Goal: Task Accomplishment & Management: Complete application form

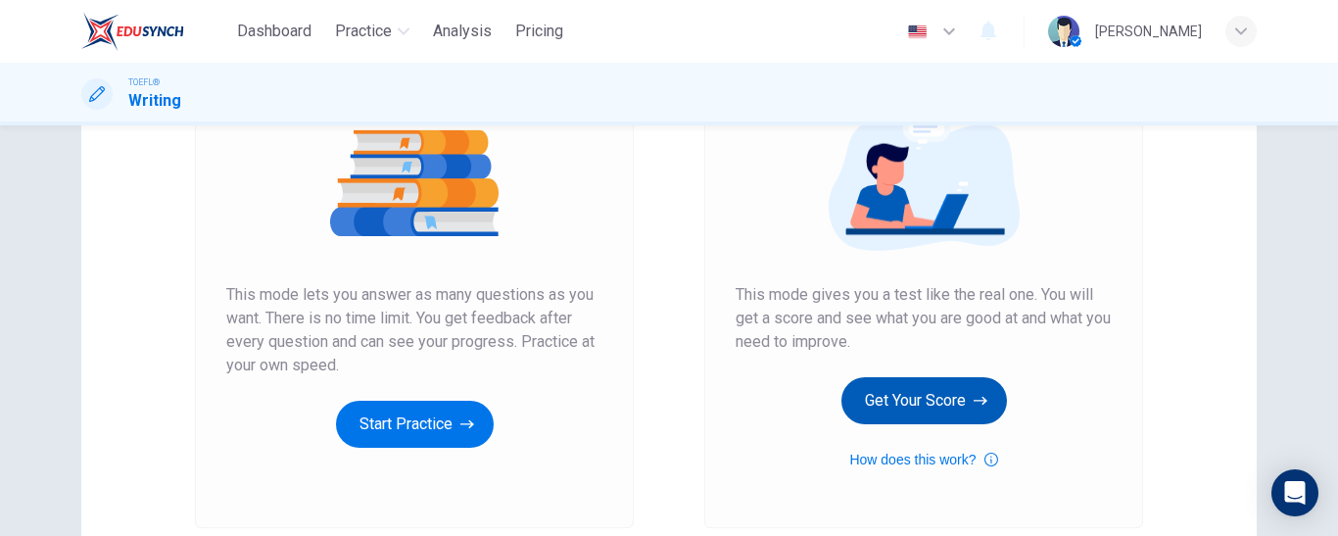
scroll to position [238, 0]
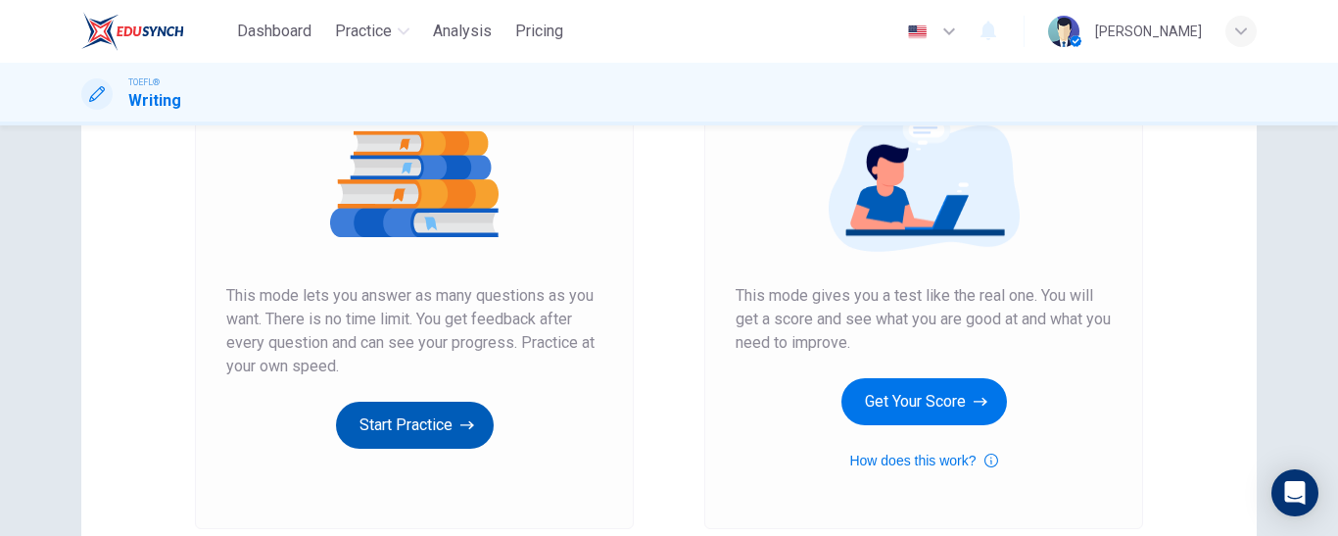
click at [461, 416] on icon "button" at bounding box center [467, 425] width 14 height 20
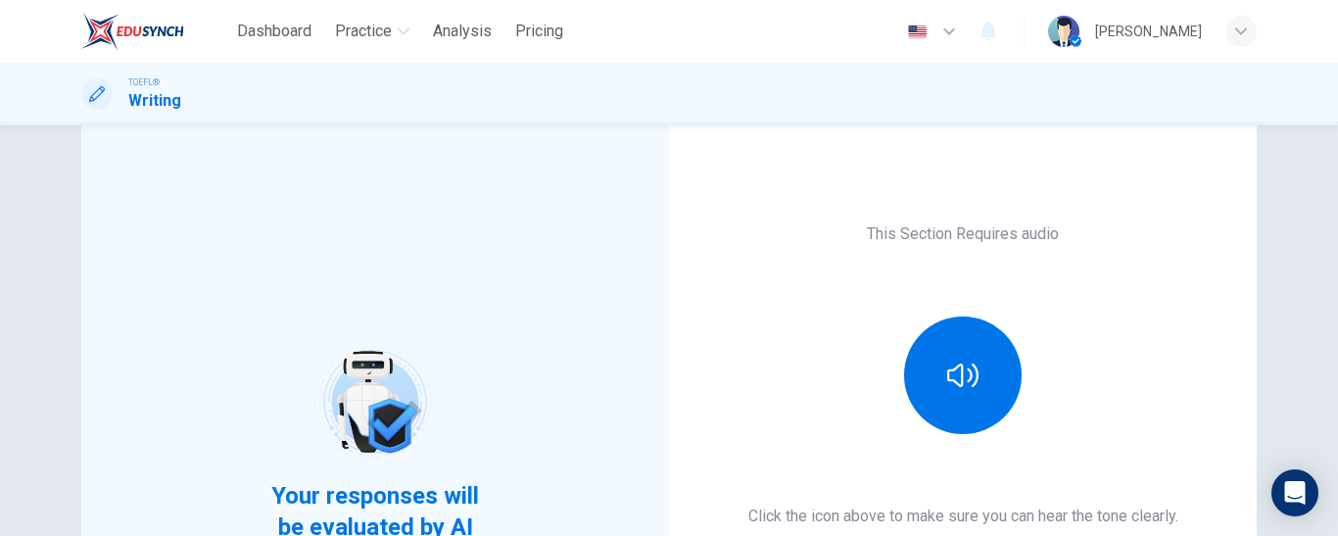
scroll to position [62, 0]
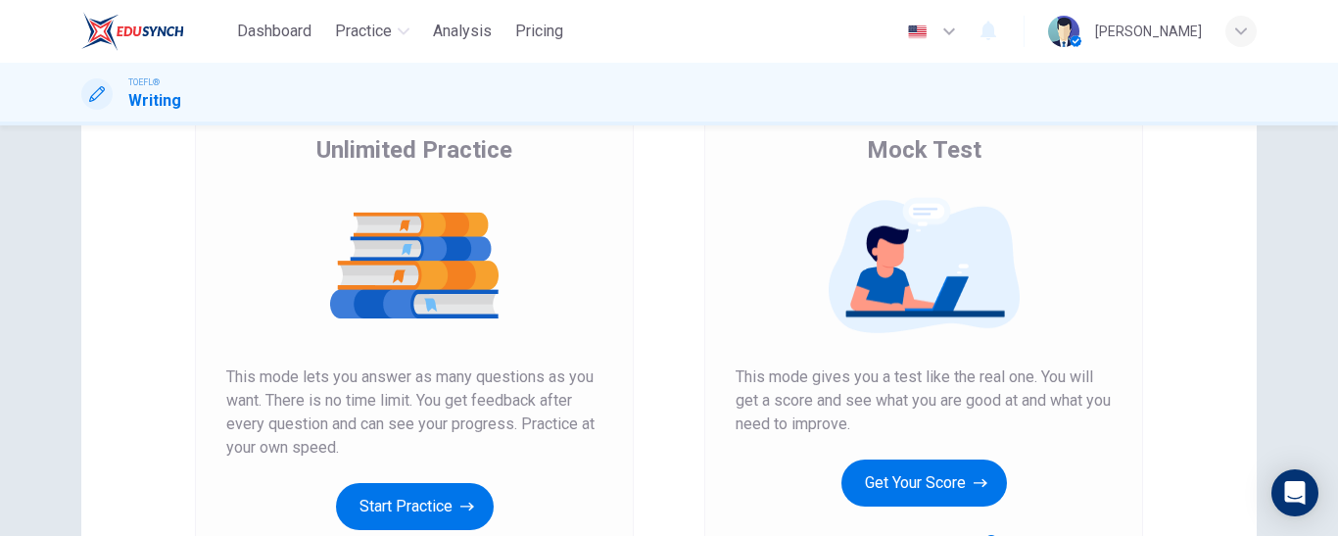
scroll to position [158, 0]
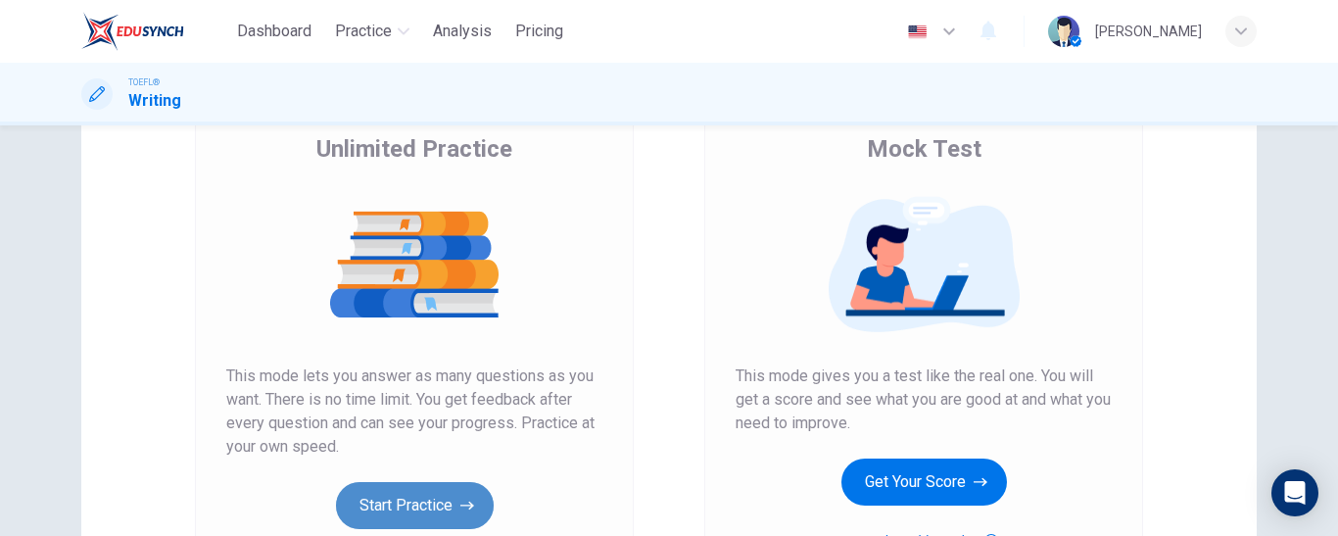
click at [428, 495] on button "Start Practice" at bounding box center [415, 505] width 158 height 47
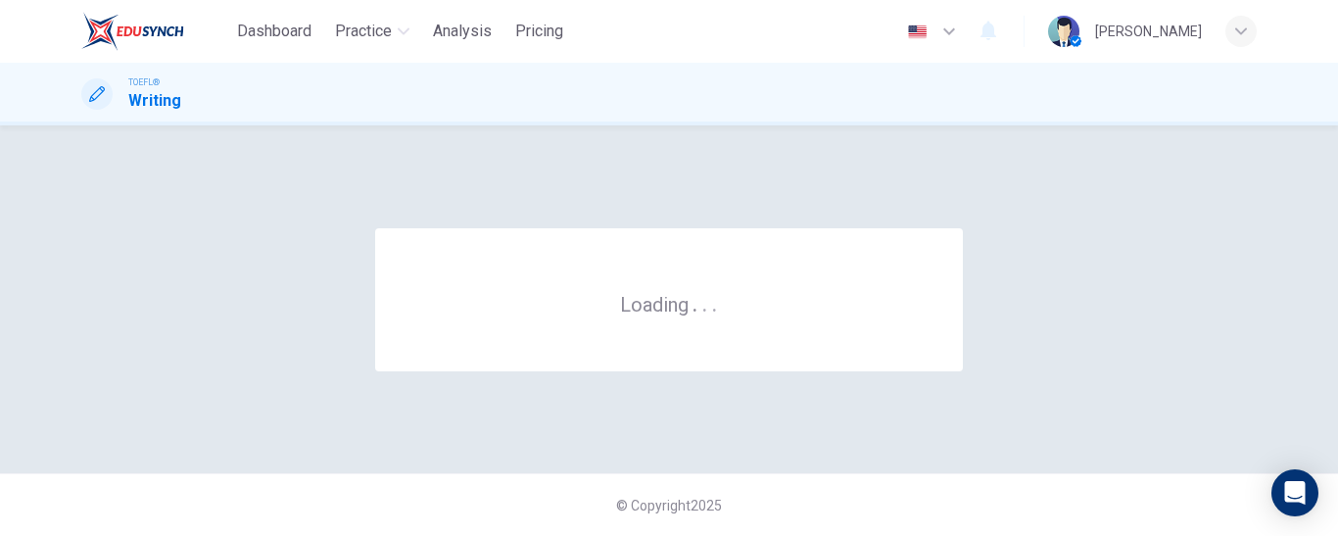
scroll to position [0, 0]
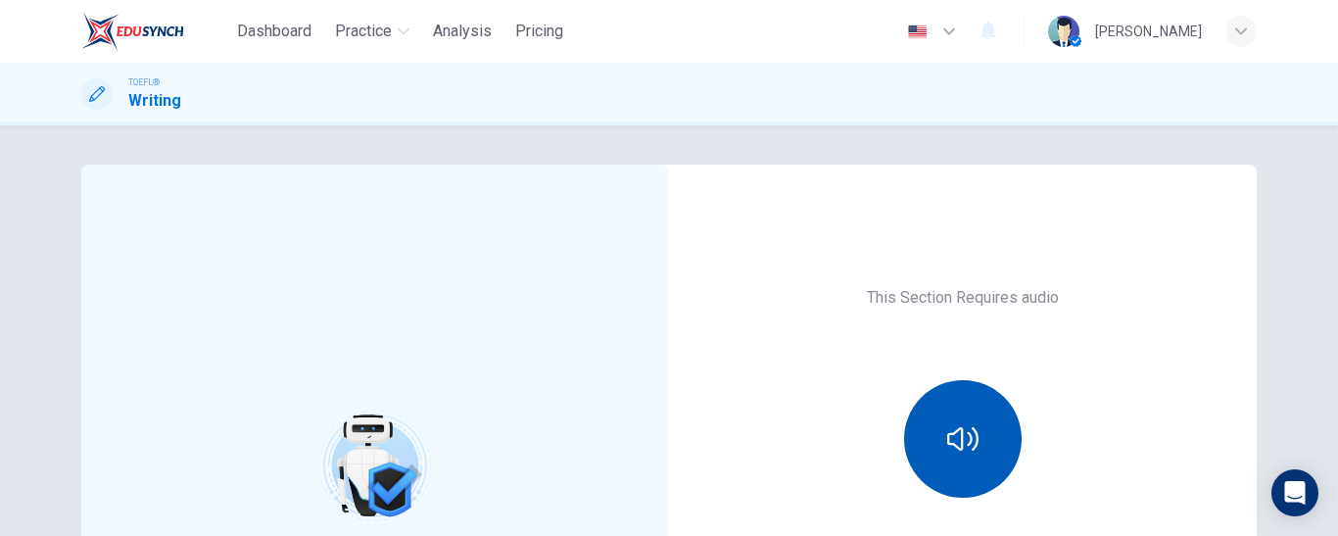
click at [938, 439] on button "button" at bounding box center [963, 439] width 118 height 118
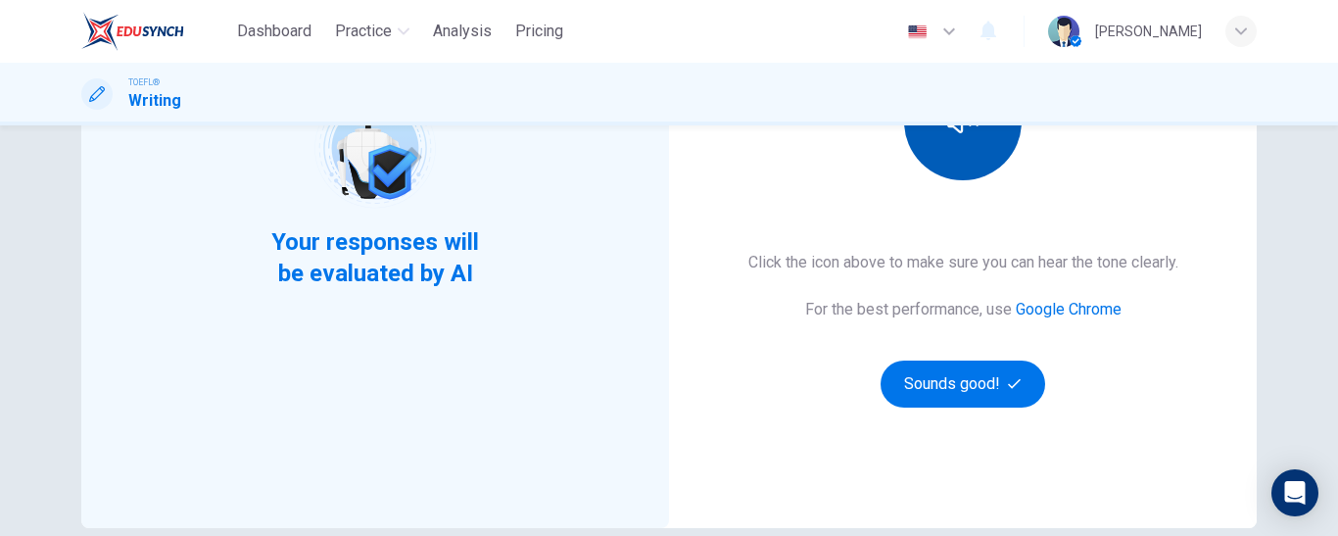
scroll to position [318, 0]
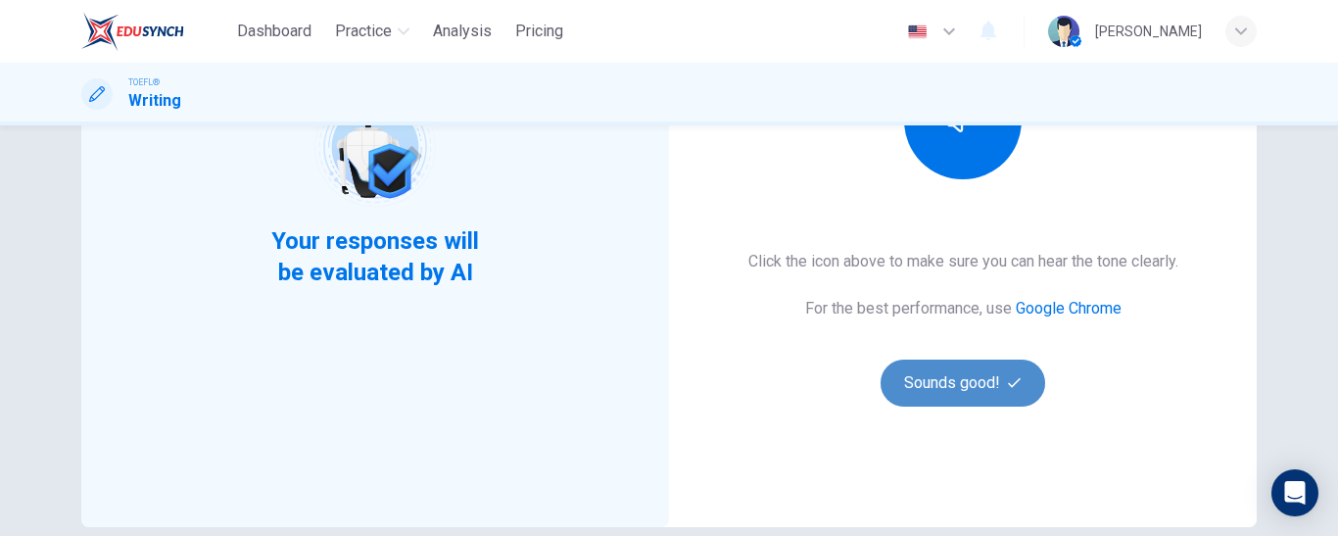
click at [953, 384] on button "Sounds good!" at bounding box center [963, 383] width 165 height 47
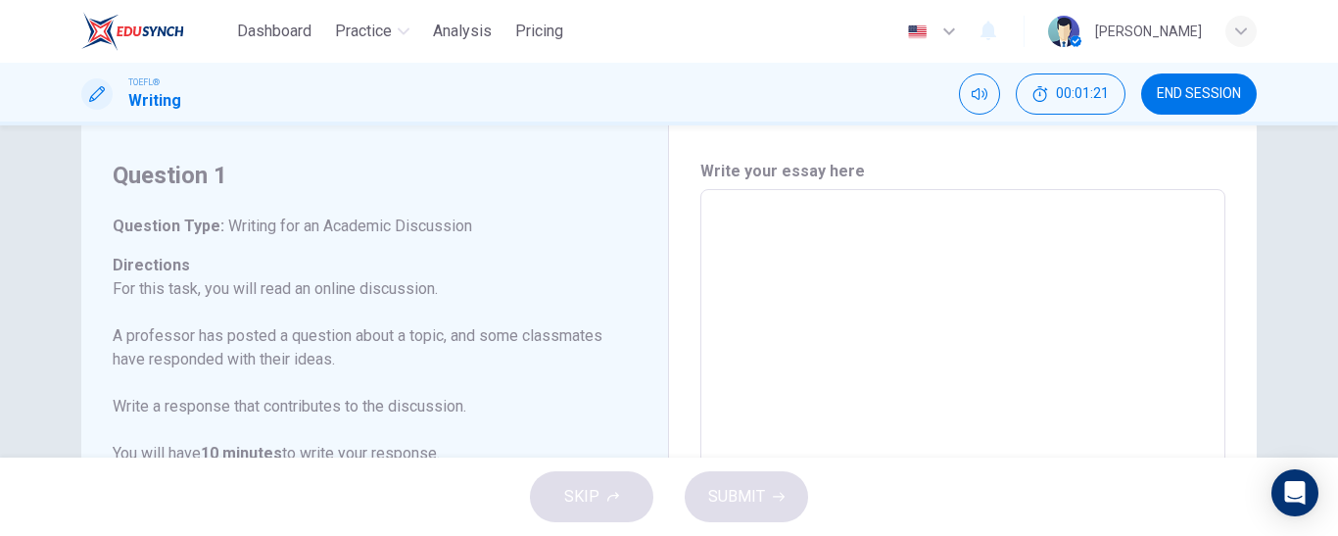
scroll to position [0, 0]
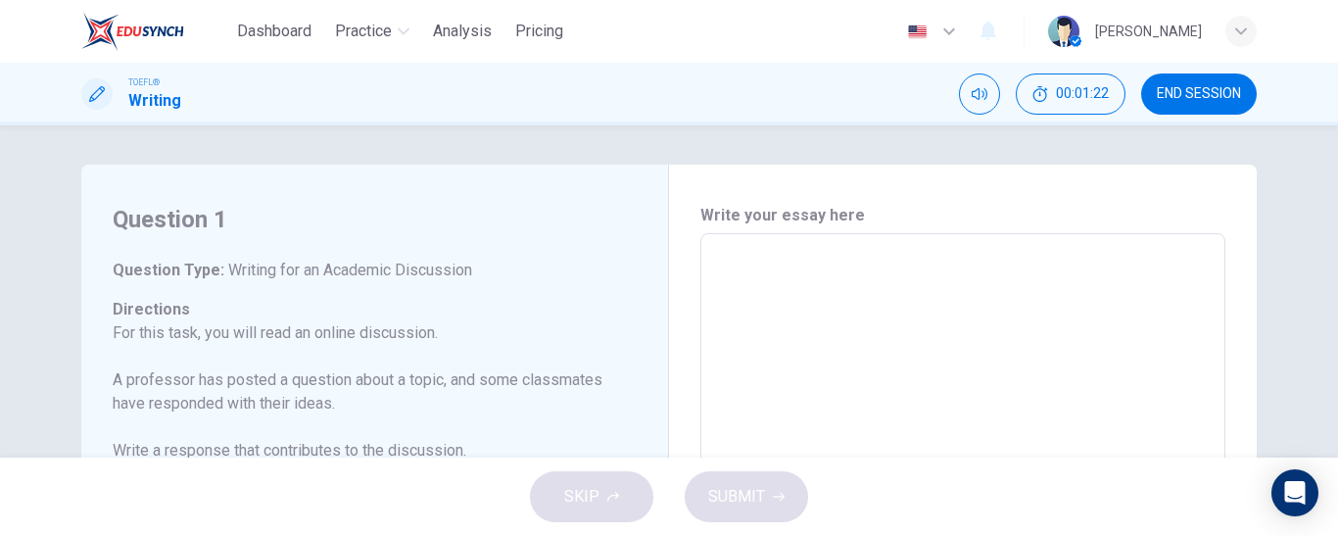
type textarea "I"
type textarea "x"
type textarea "I"
type textarea "x"
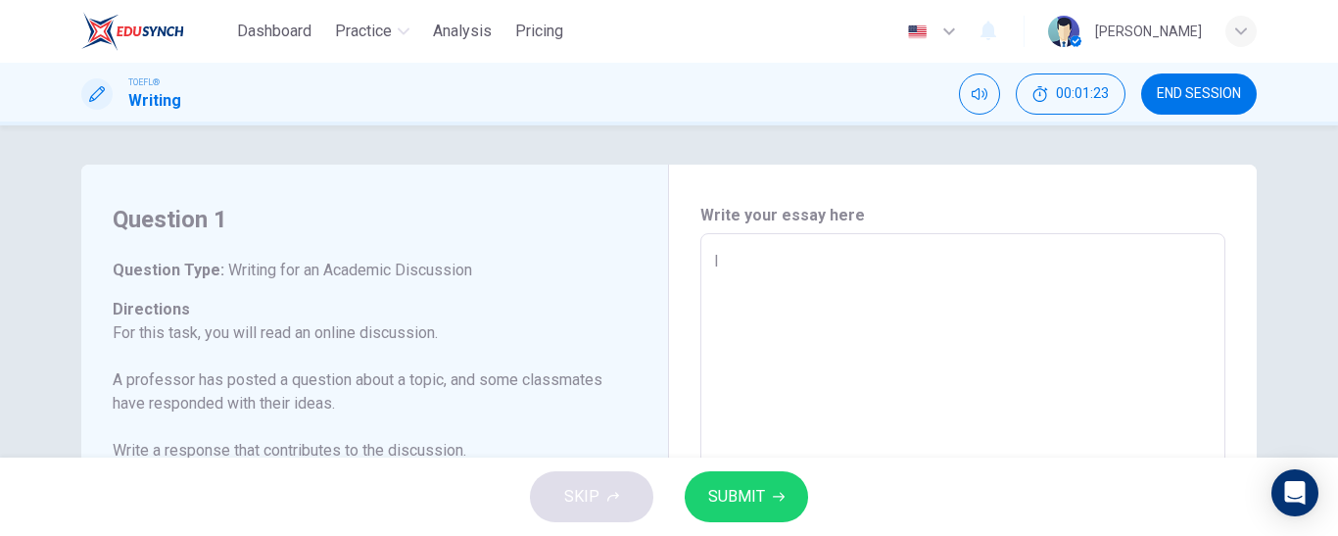
type textarea "I t"
type textarea "x"
type textarea "I th"
type textarea "x"
type textarea "I thi"
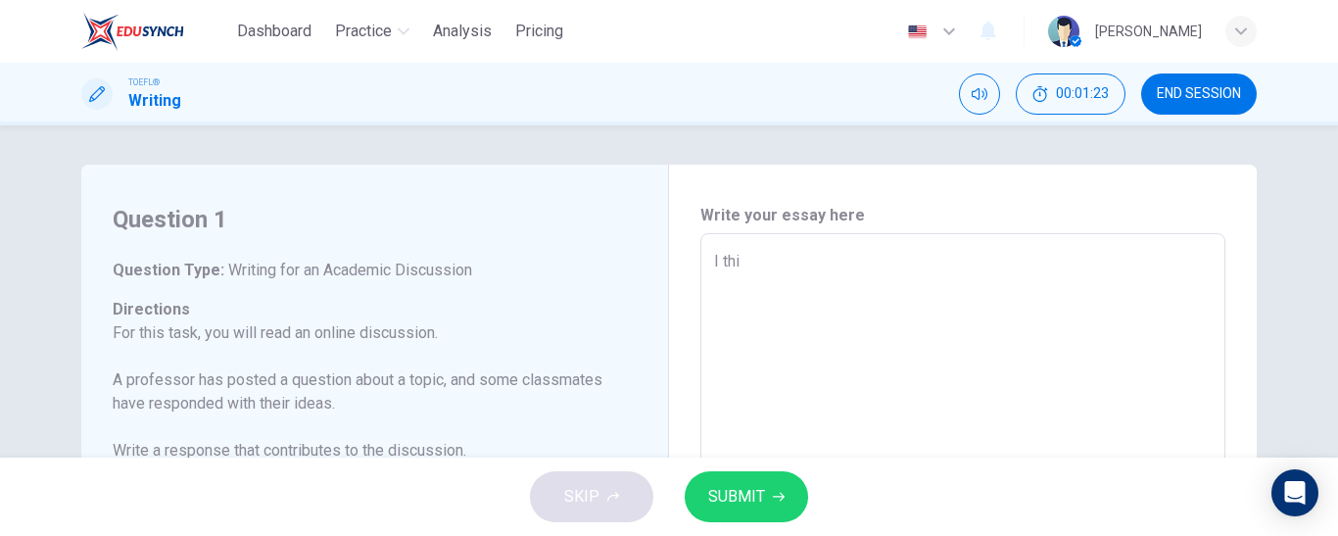
type textarea "x"
type textarea "I thin"
type textarea "x"
type textarea "I think"
type textarea "x"
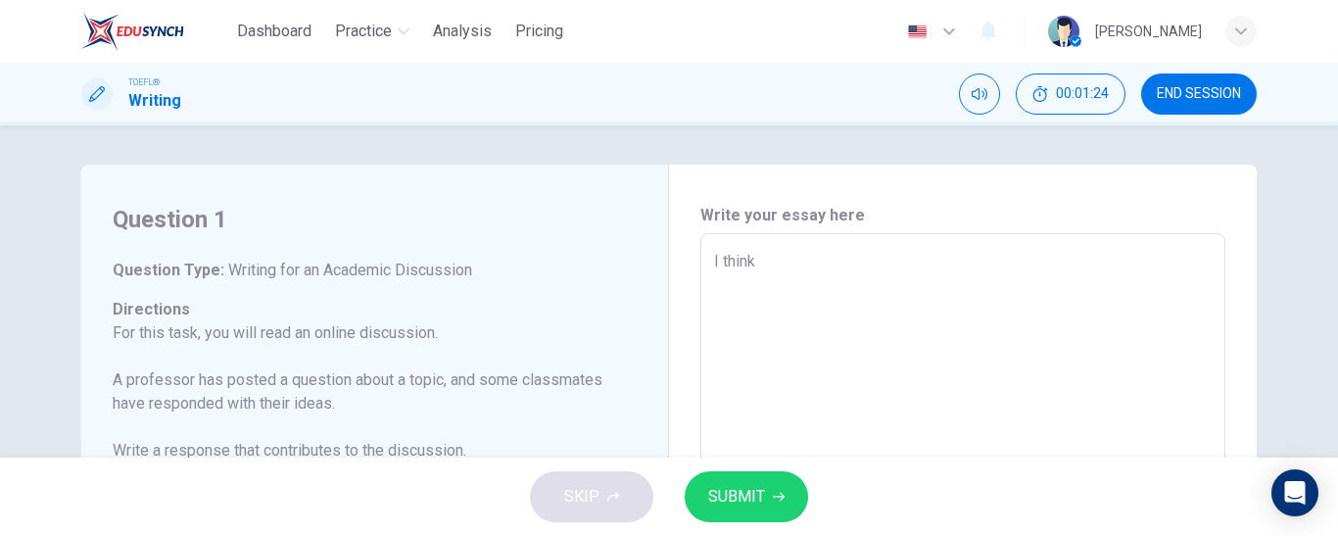
type textarea "I think"
type textarea "x"
type textarea "I think th"
type textarea "x"
type textarea "I think tha"
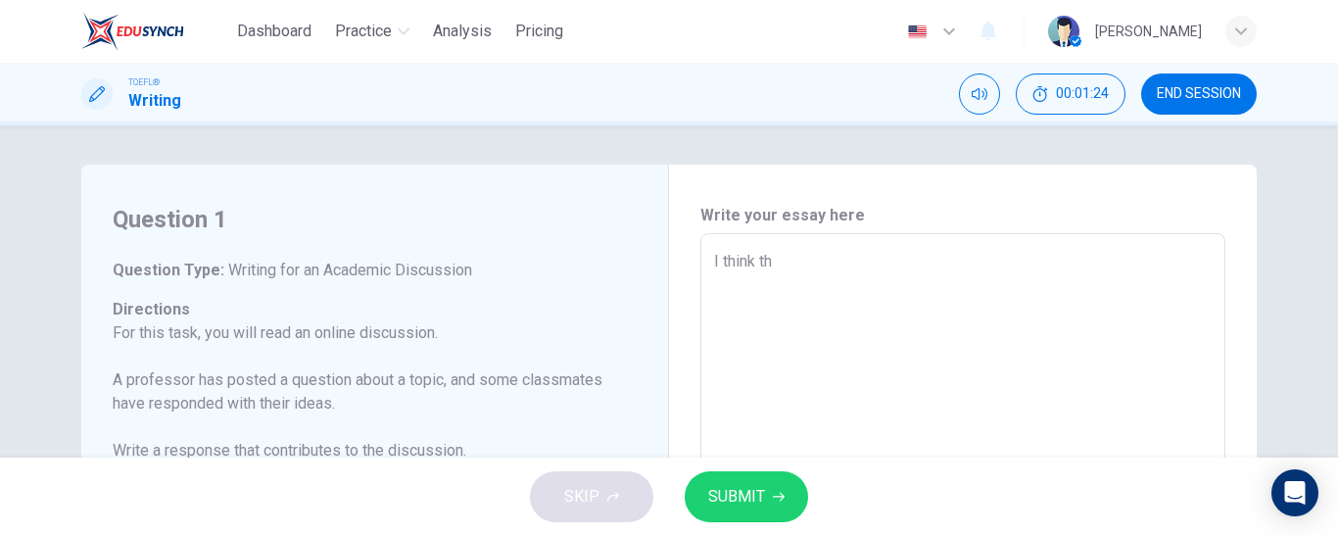
type textarea "x"
type textarea "I think that"
type textarea "x"
type textarea "I think that"
type textarea "x"
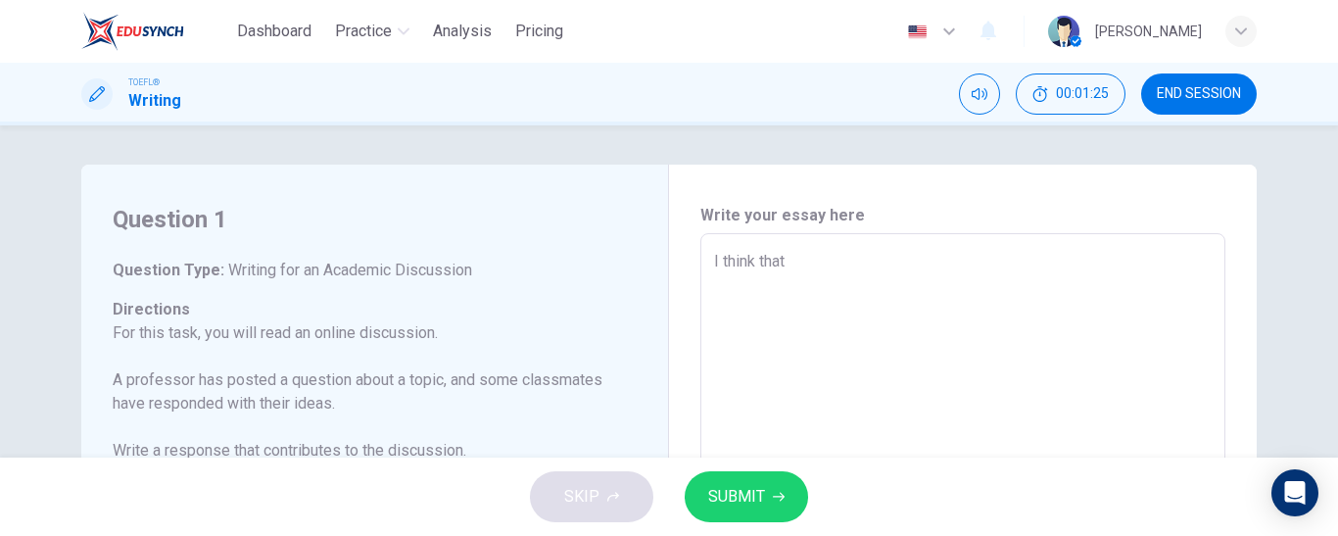
type textarea "I think that t"
type textarea "x"
type textarea "I think that th"
type textarea "x"
type textarea "I think that the"
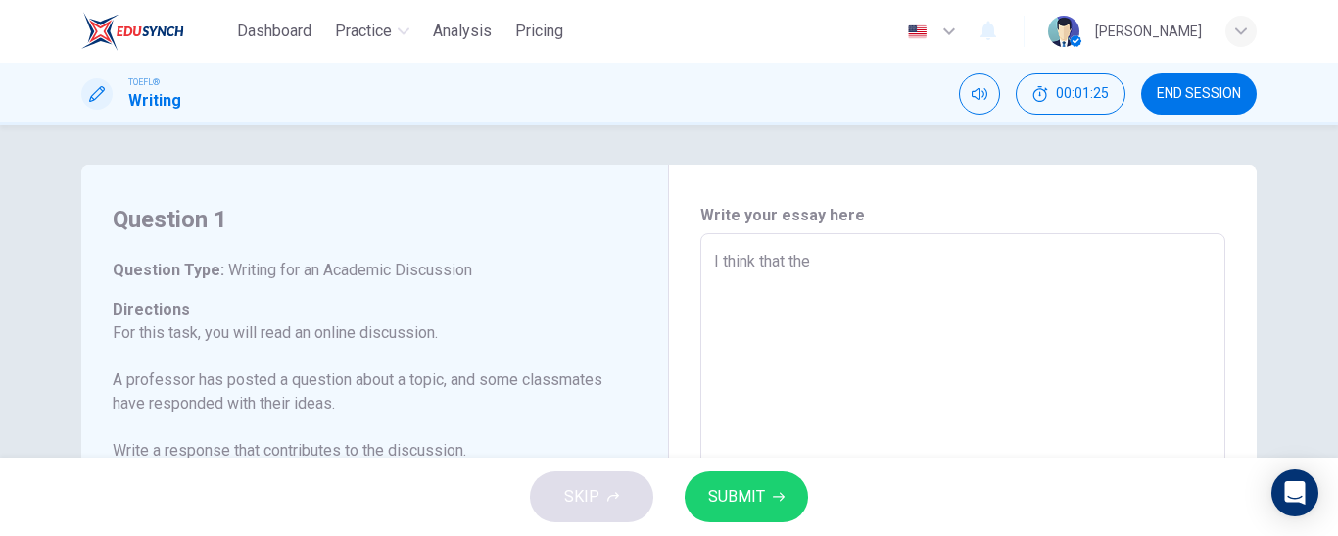
type textarea "x"
type textarea "I think that the"
type textarea "x"
type textarea "I think that the a"
type textarea "x"
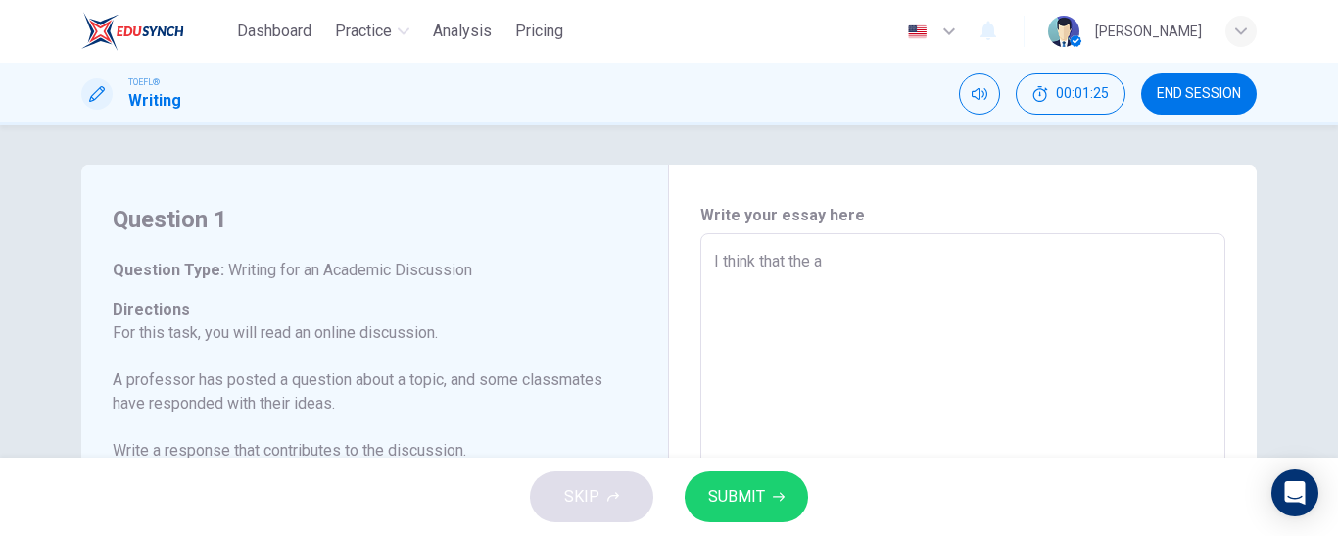
type textarea "I think that the ad"
type textarea "x"
type textarea "I think that the adv"
type textarea "x"
type textarea "I think that the adva"
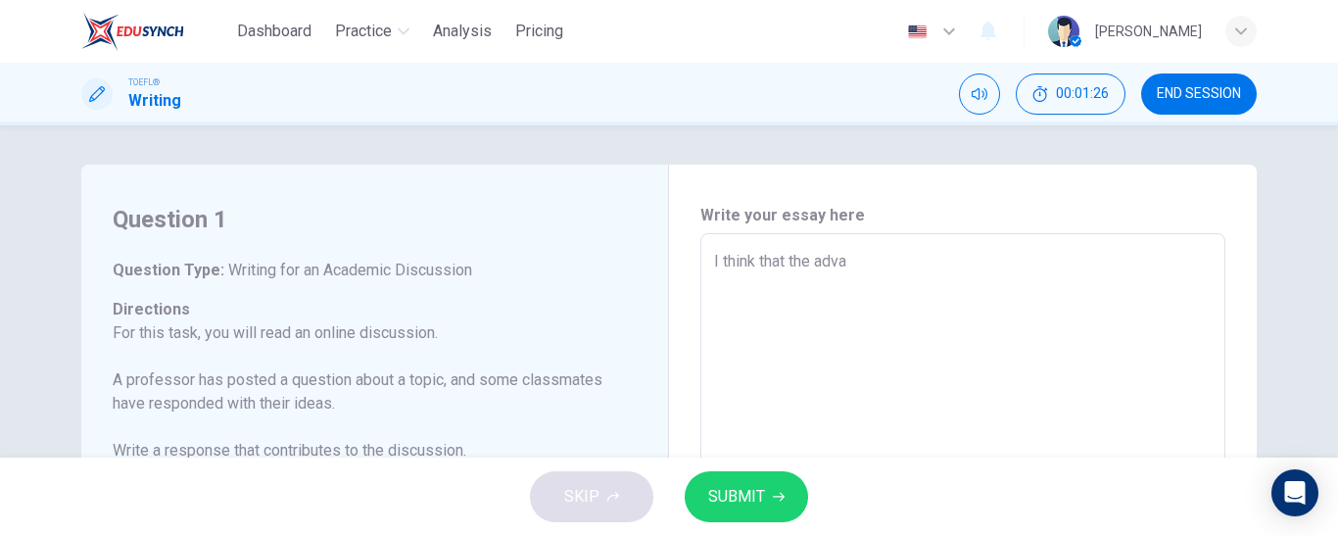
type textarea "x"
type textarea "I think that the advanc"
type textarea "x"
type textarea "I think that the advance"
type textarea "x"
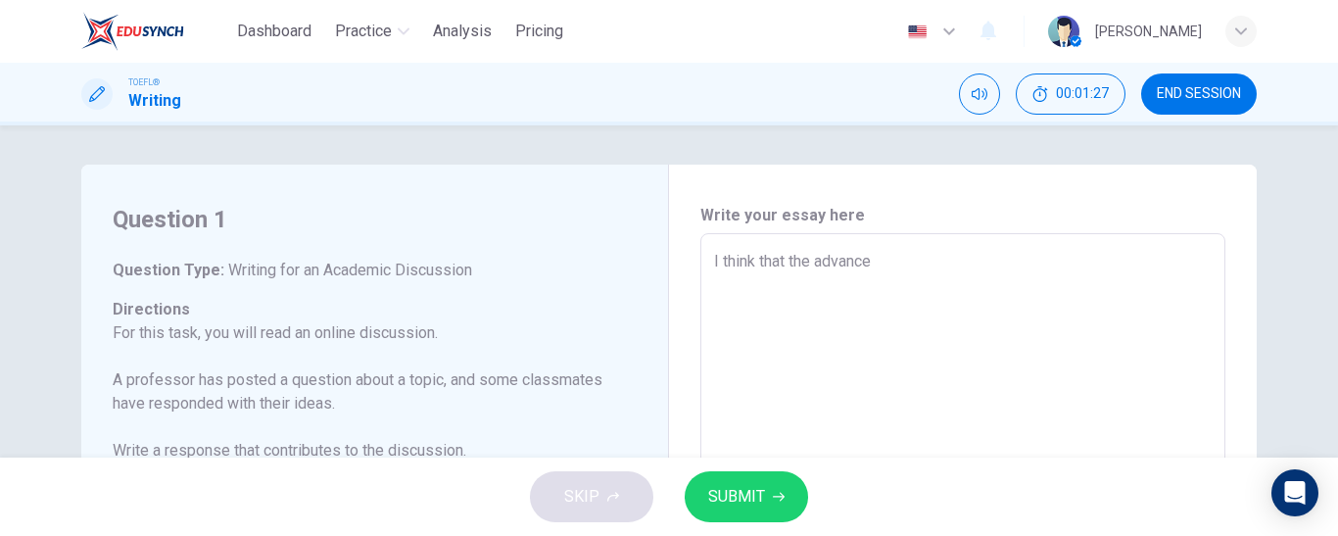
type textarea "I think that the advancem"
type textarea "x"
type textarea "I think that the advanceme"
type textarea "x"
type textarea "I think that the advancemen"
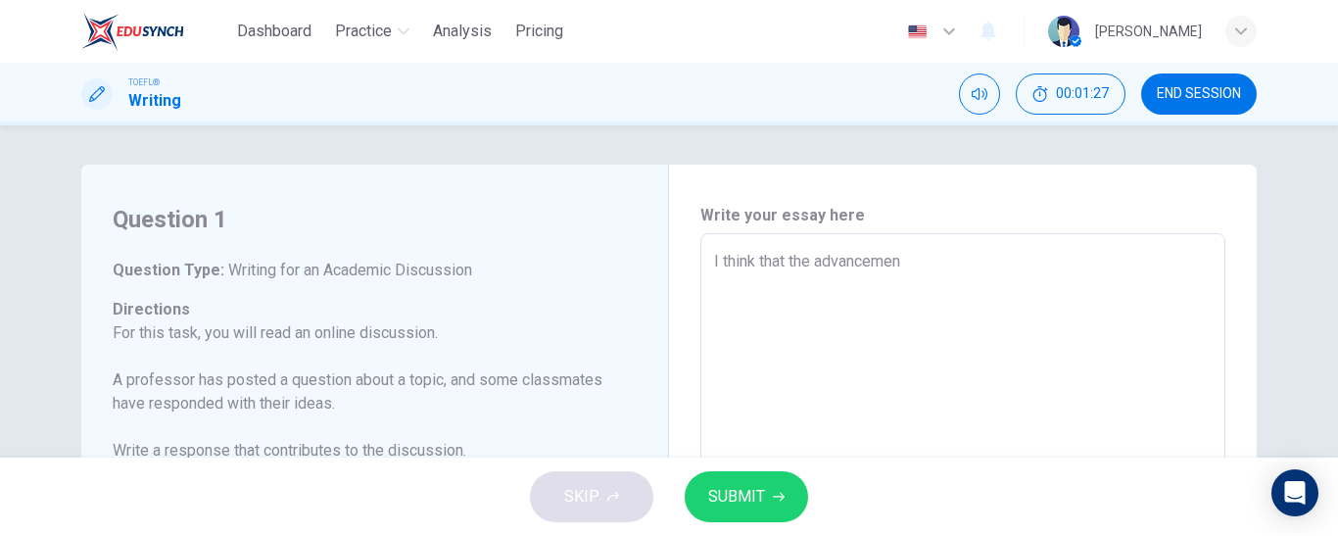
type textarea "x"
type textarea "I think that the advancement"
type textarea "x"
type textarea "I think that the advancements"
type textarea "x"
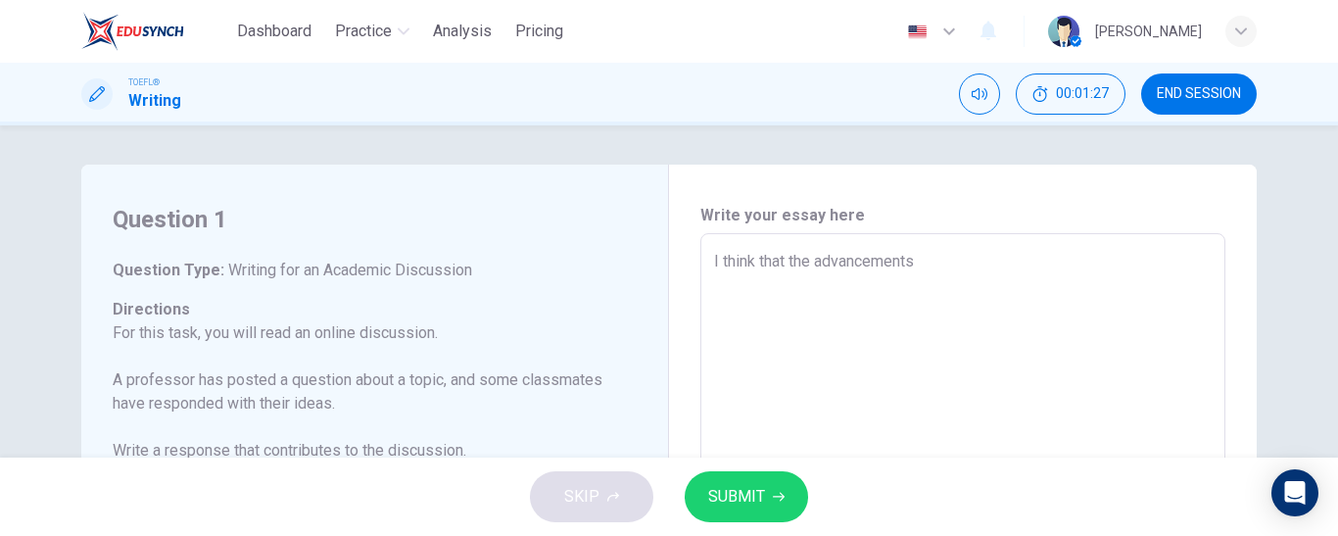
type textarea "I think that the advancements"
type textarea "x"
type textarea "I think that the advancements m"
type textarea "x"
type textarea "I think that the advancements ma"
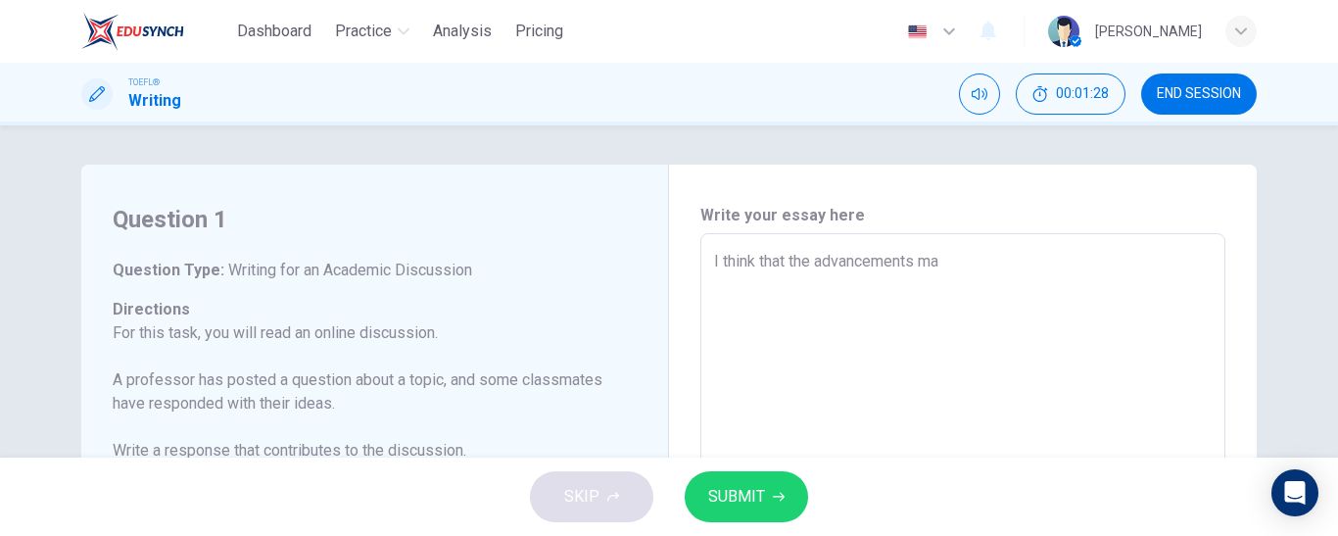
type textarea "x"
type textarea "I think that the advancements mad"
type textarea "x"
type textarea "I think that the advancements made"
type textarea "x"
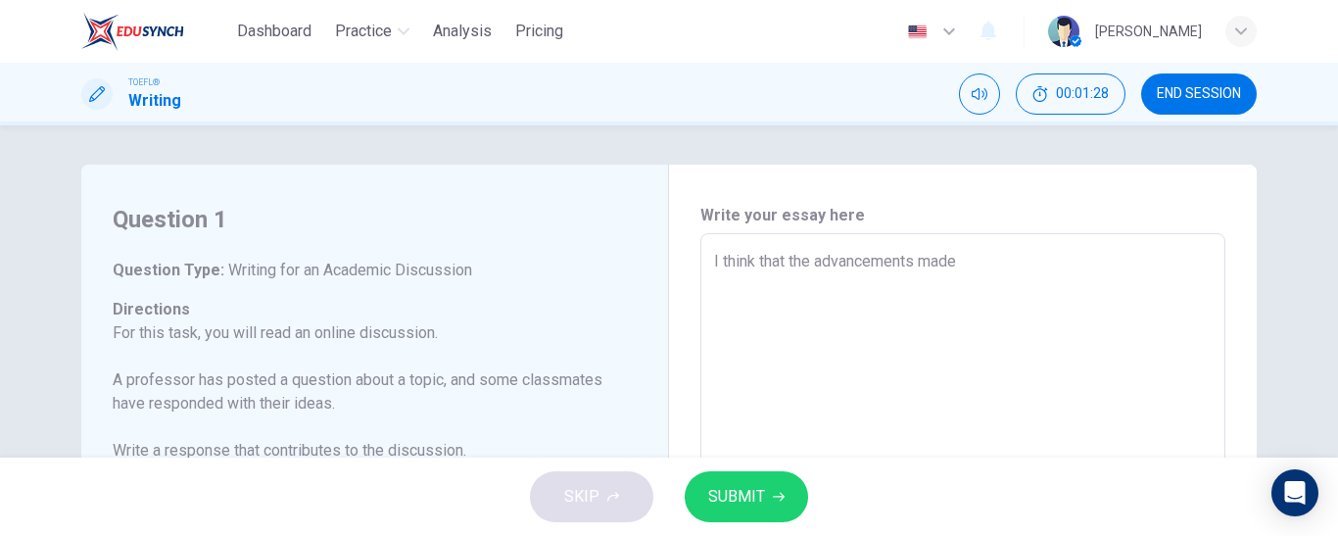
type textarea "I think that the advancements made"
type textarea "x"
type textarea "I think that the advancements made th"
type textarea "x"
type textarea "I think that the advancements made thr"
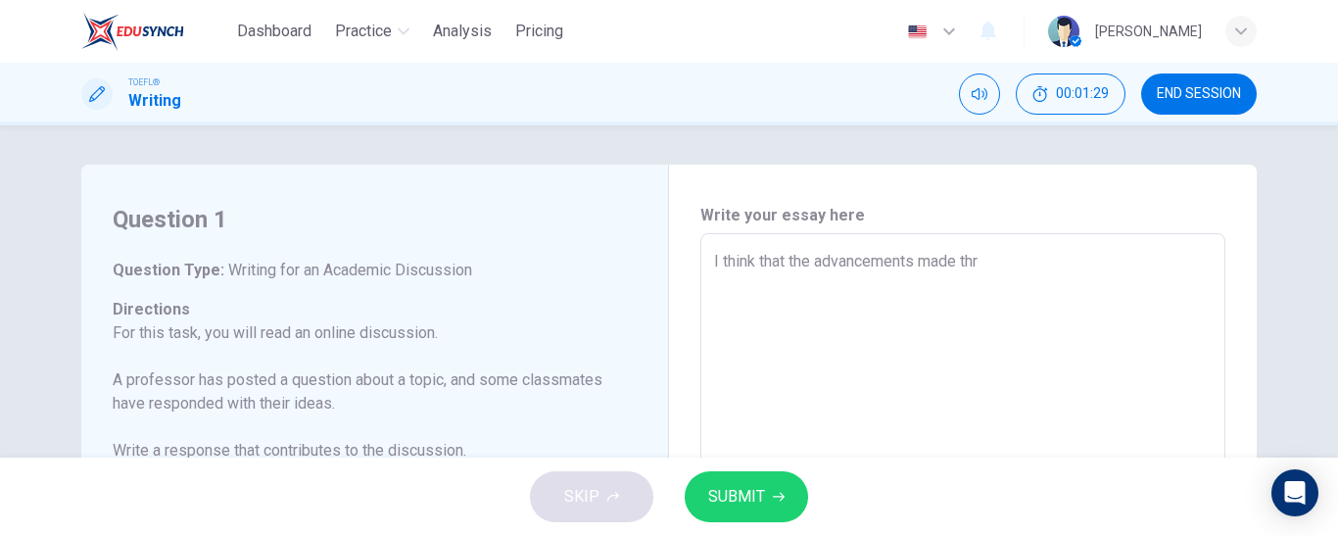
type textarea "x"
type textarea "I think that the advancements made thro"
type textarea "x"
type textarea "I think that the advancements made throu"
type textarea "x"
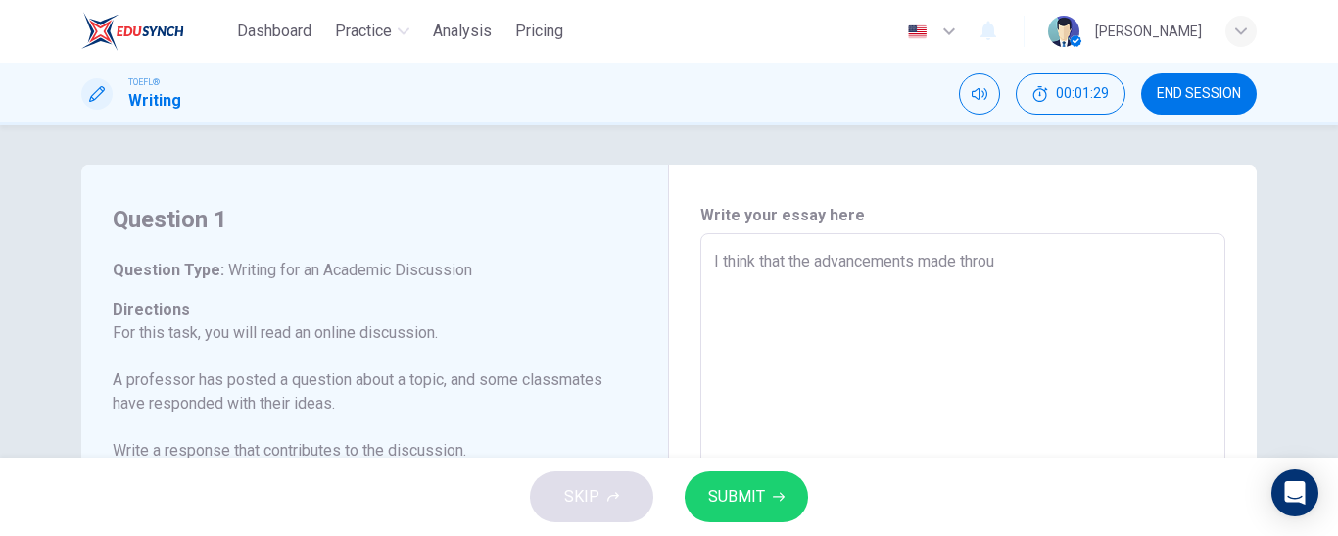
type textarea "I think that the advancements made throug"
type textarea "x"
type textarea "I think that the advancements made through"
type textarea "x"
type textarea "I think that the advancements made through"
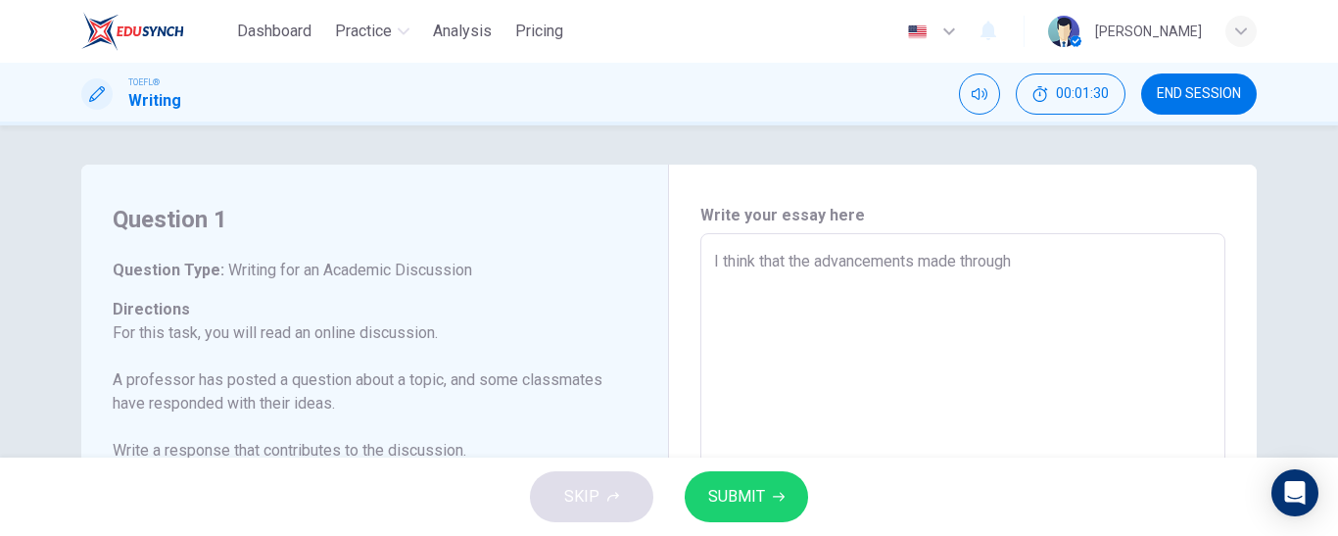
type textarea "x"
type textarea "I think that the advancements made through s"
type textarea "x"
type textarea "I think that the advancements made through sp"
type textarea "x"
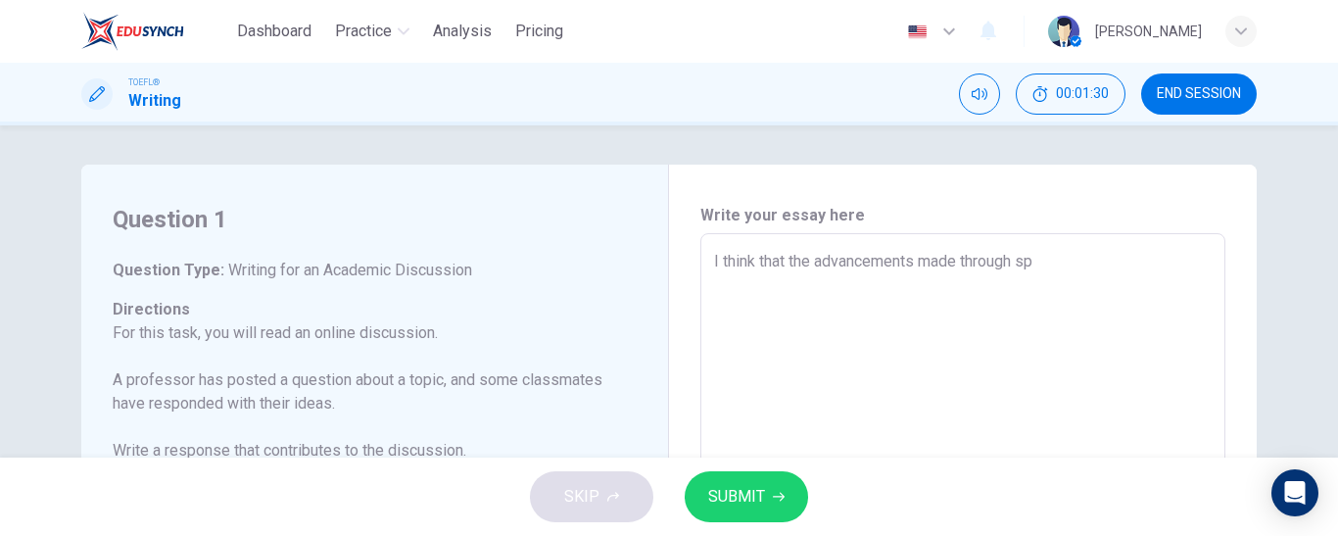
type textarea "I think that the advancements made through spa"
type textarea "x"
type textarea "I think that the advancements made through spac"
type textarea "x"
type textarea "I think that the advancements made through space"
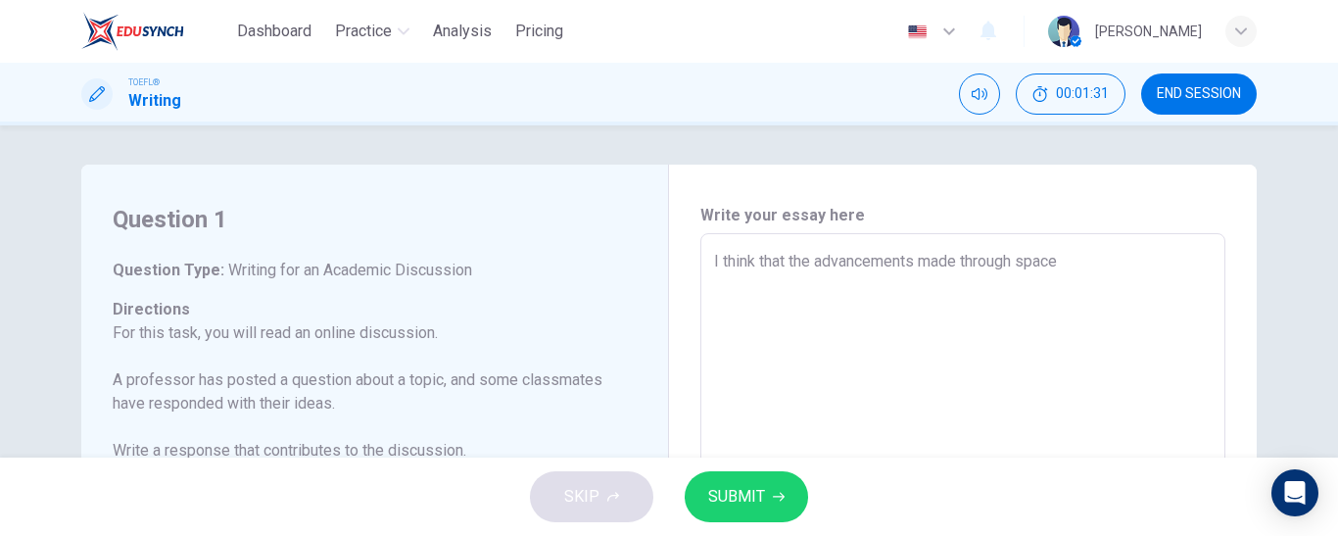
type textarea "x"
type textarea "I think that the advancements made through space"
type textarea "x"
type textarea "I think that the advancements made through space e"
type textarea "x"
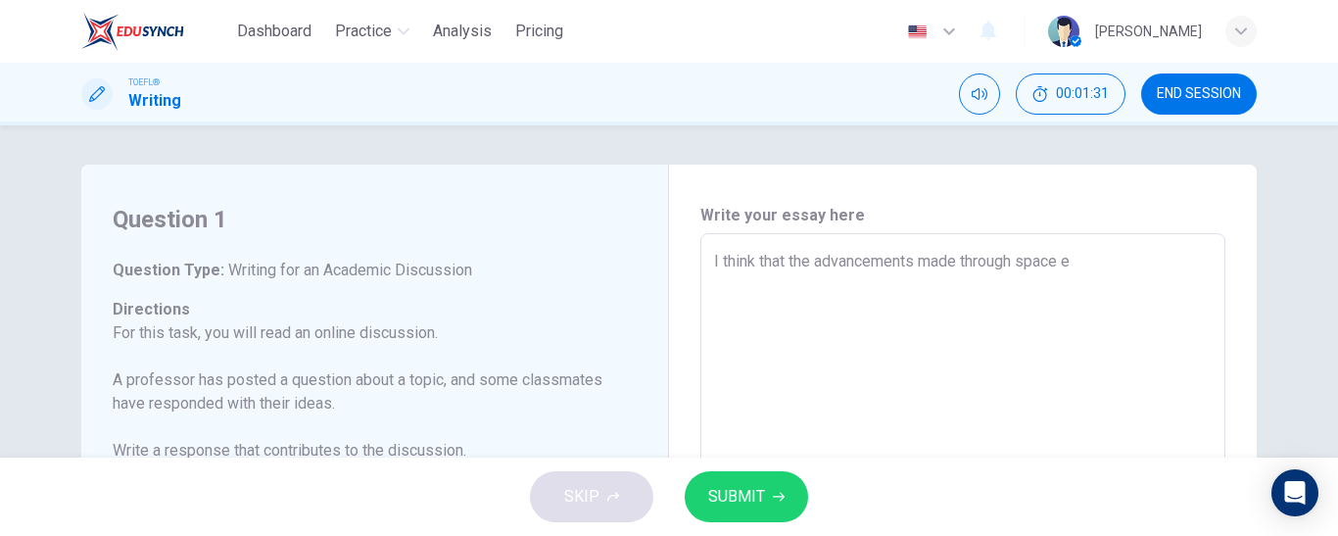
type textarea "I think that the advancements made through space ex"
type textarea "x"
type textarea "I think that the advancements made through space exp"
type textarea "x"
type textarea "I think that the advancements made through space expl"
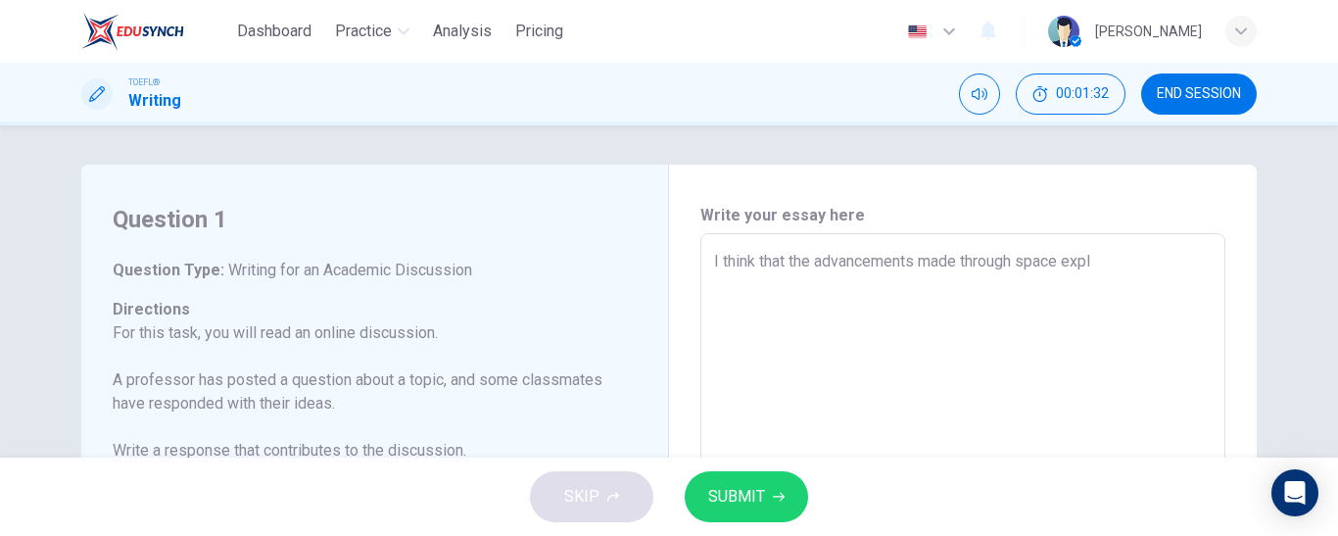
type textarea "x"
type textarea "I think that the advancements made through space explo"
type textarea "x"
type textarea "I think that the advancements made through space explor"
type textarea "x"
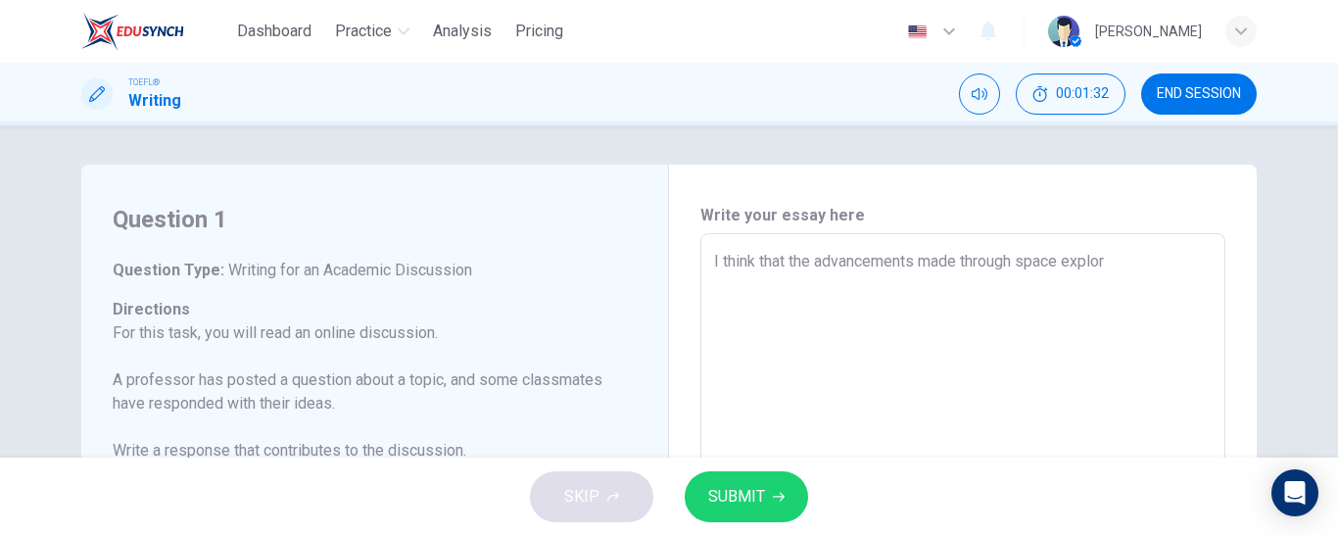
type textarea "I think that the advancements made through space explora"
type textarea "x"
type textarea "I think that the advancements made through space explorat"
type textarea "x"
type textarea "I think that the advancements made through space explorati"
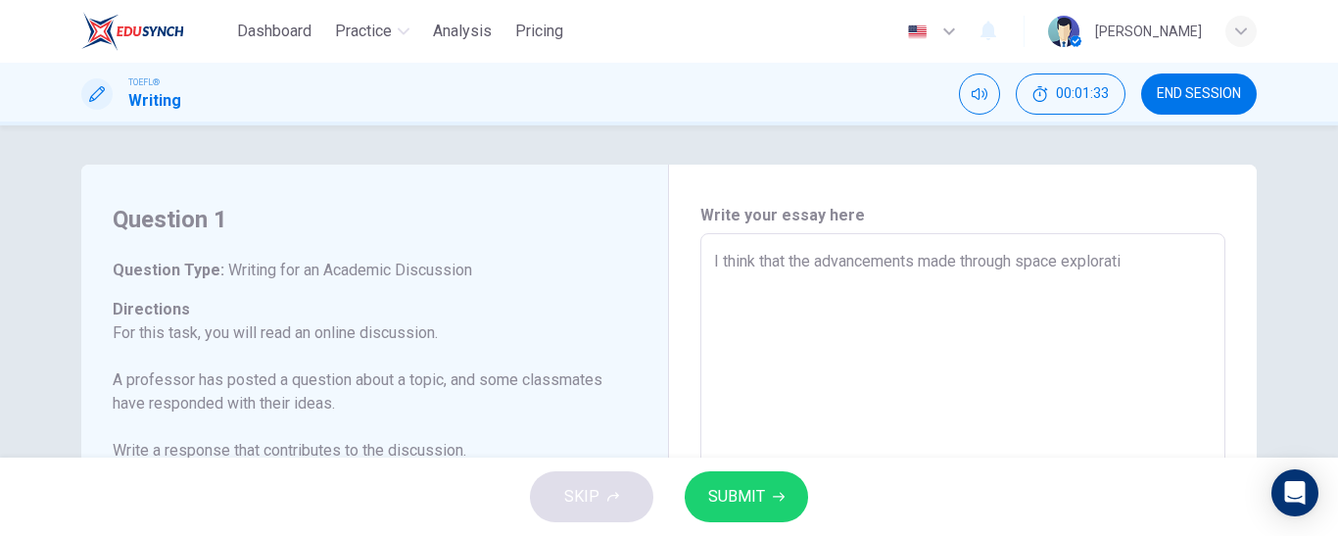
type textarea "x"
type textarea "I think that the advancements made through space exploratio"
type textarea "x"
type textarea "I think that the advancements made through space exploration"
type textarea "x"
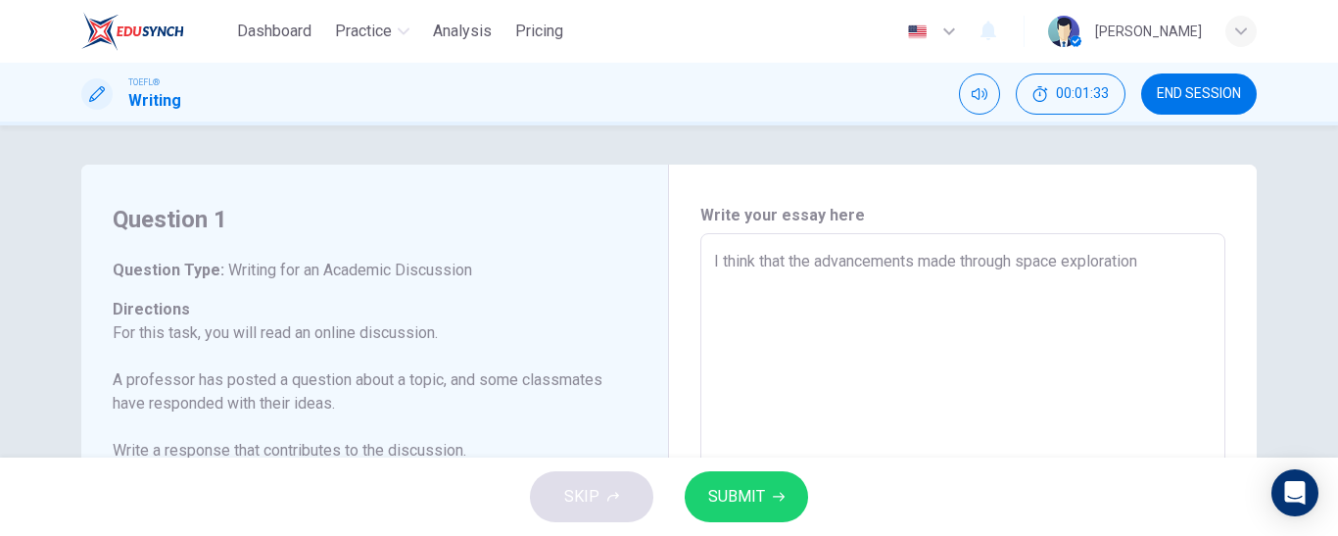
type textarea "I think that the advancements made through space exploration"
type textarea "x"
type textarea "I think that the advancements made through space exploration a"
type textarea "x"
type textarea "I think that the advancements made through space exploration ar"
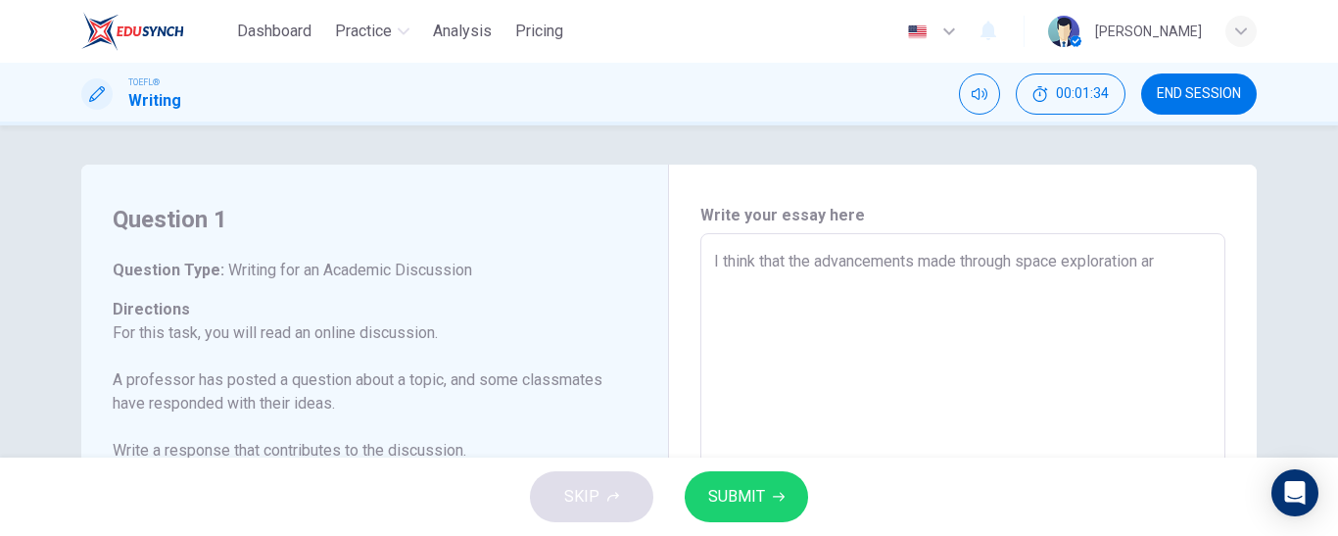
type textarea "x"
type textarea "I think that the advancements made through space exploration are"
type textarea "x"
type textarea "I think that the advancements made through space exploration are"
type textarea "x"
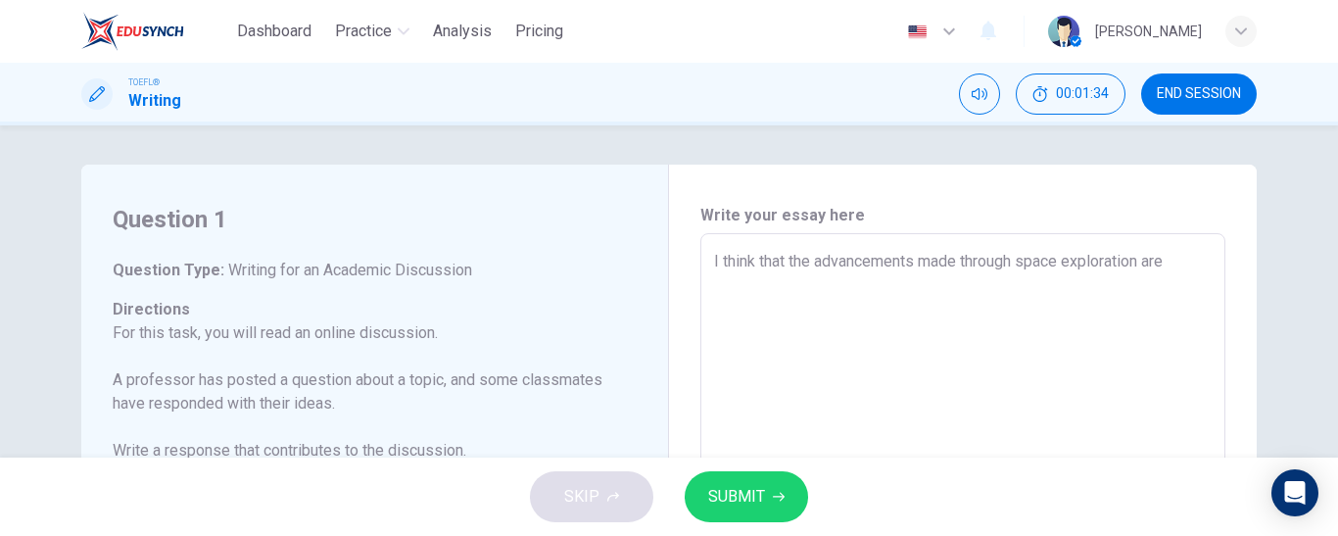
type textarea "I think that the advancements made through space exploration are t"
type textarea "x"
type textarea "I think that the advancements made through space exploration are th"
type textarea "x"
type textarea "I think that the advancements made through space exploration are the"
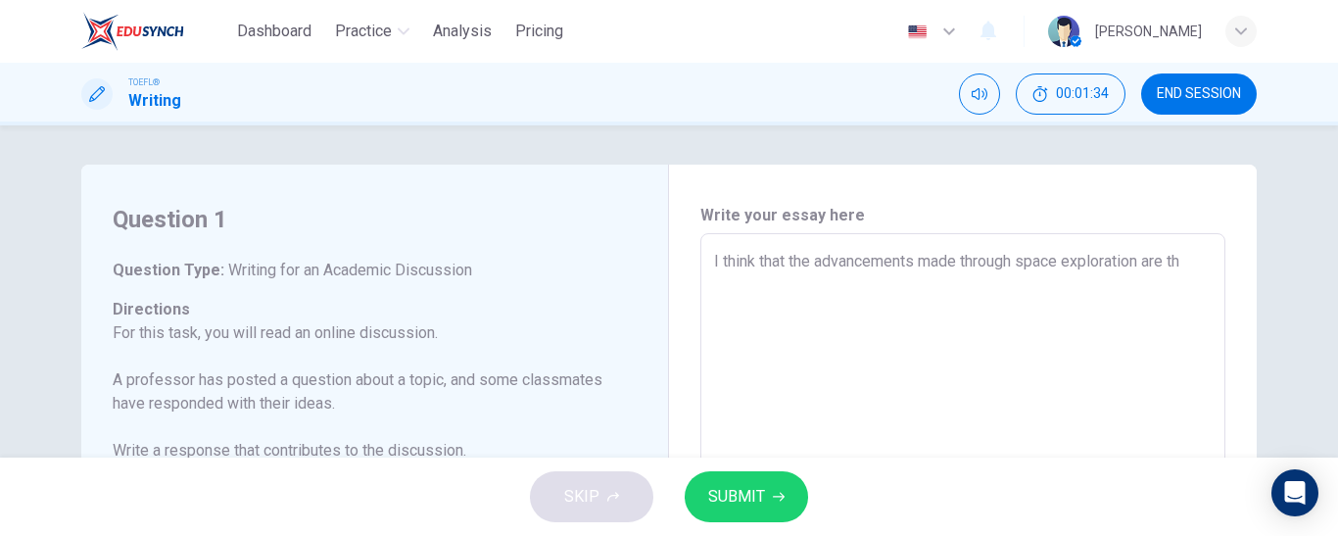
type textarea "x"
type textarea "I think that the advancements made through space exploration are the"
type textarea "x"
type textarea "I think that the advancements made through space exploration are the o"
type textarea "x"
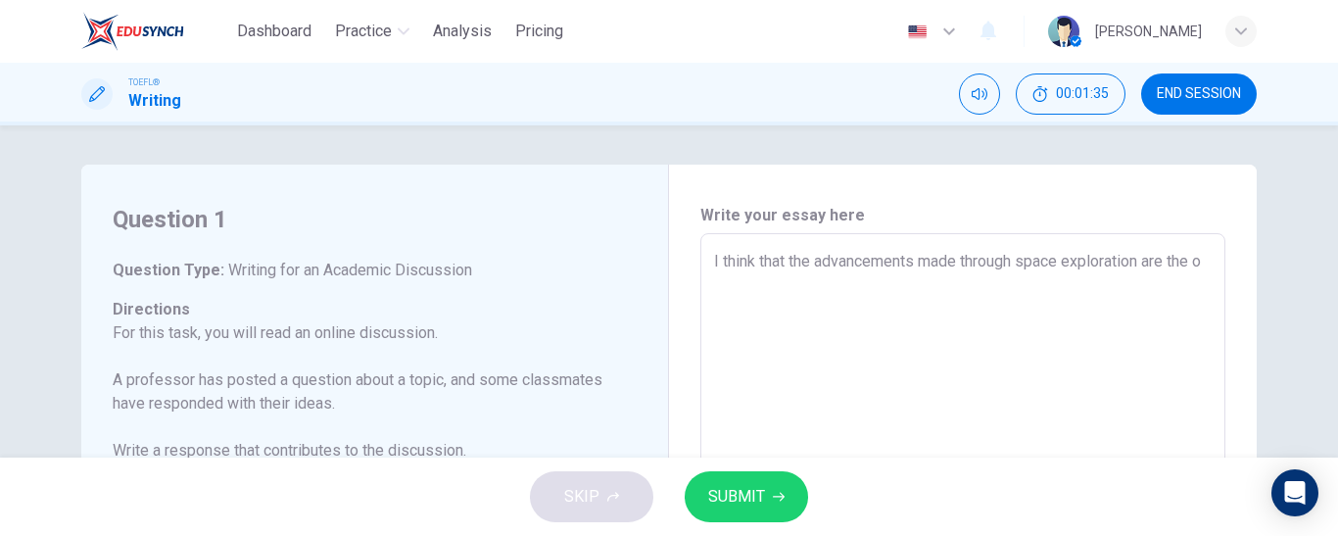
type textarea "I think that the advancements made through space exploration are the on"
type textarea "x"
type textarea "I think that the advancements made through space exploration are the one"
type textarea "x"
type textarea "I think that the advancements made through space exploration are the ones"
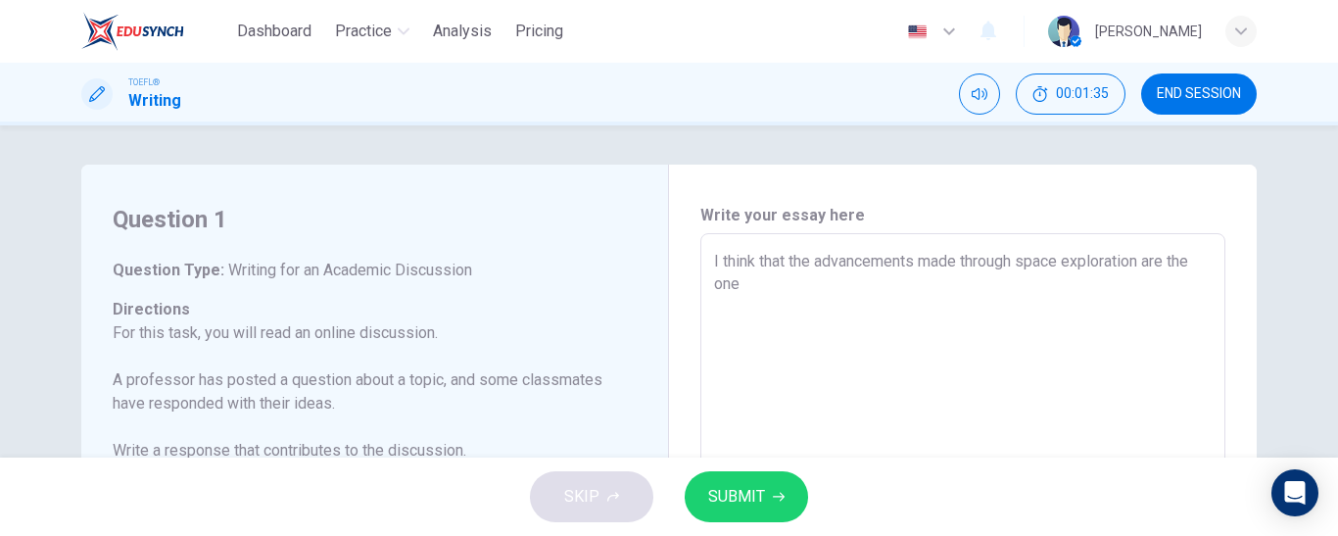
type textarea "x"
type textarea "I think that the advancements made through space exploration are the ones"
type textarea "x"
type textarea "I think that the advancements made through space exploration are the ones h"
type textarea "x"
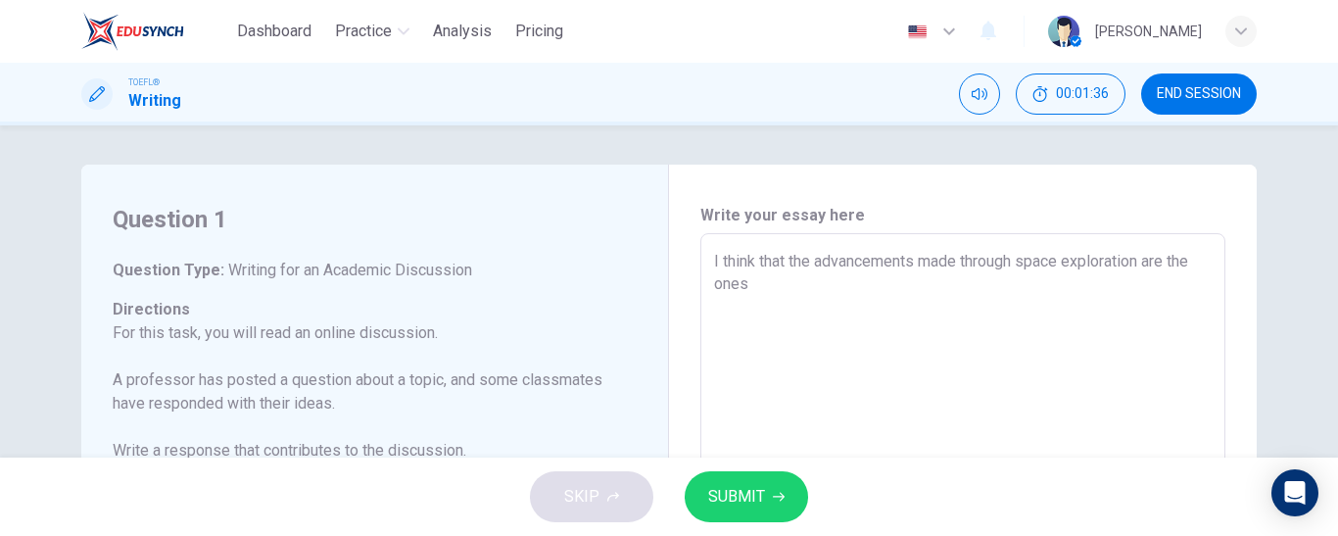
type textarea "I think that the advancements made through space exploration are the ones t"
type textarea "x"
type textarea "I think that the advancements made through space exploration are the ones th"
type textarea "x"
type textarea "I think that the advancements made through space exploration are the ones tha"
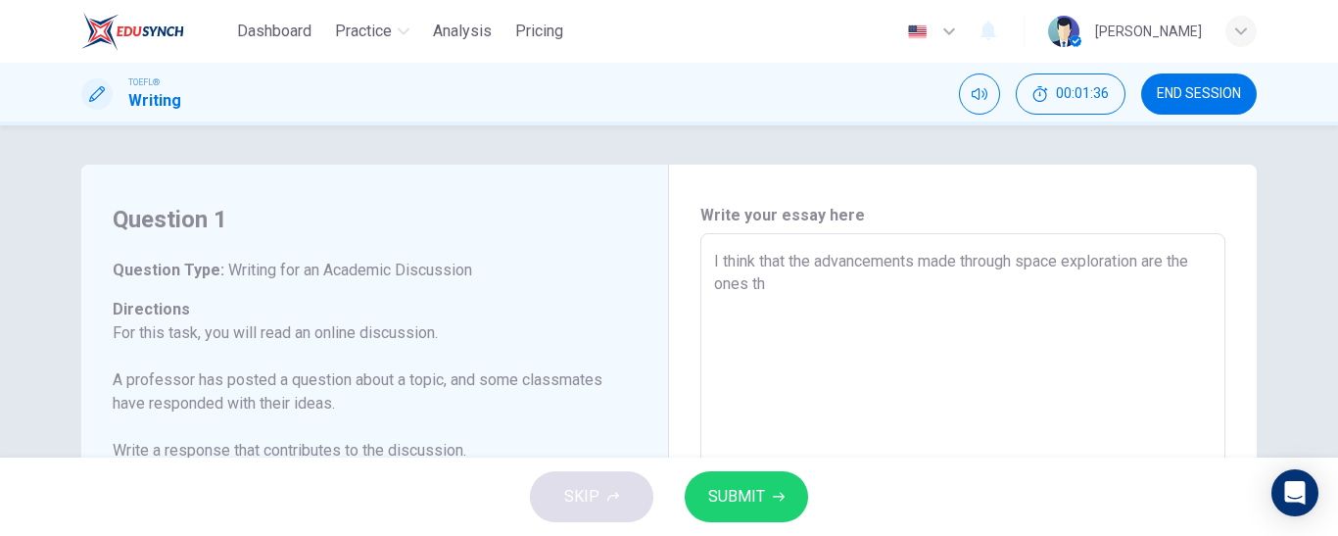
type textarea "x"
type textarea "I think that the advancements made through space exploration are the ones that"
type textarea "x"
type textarea "I think that the advancements made through space exploration are the ones that"
type textarea "x"
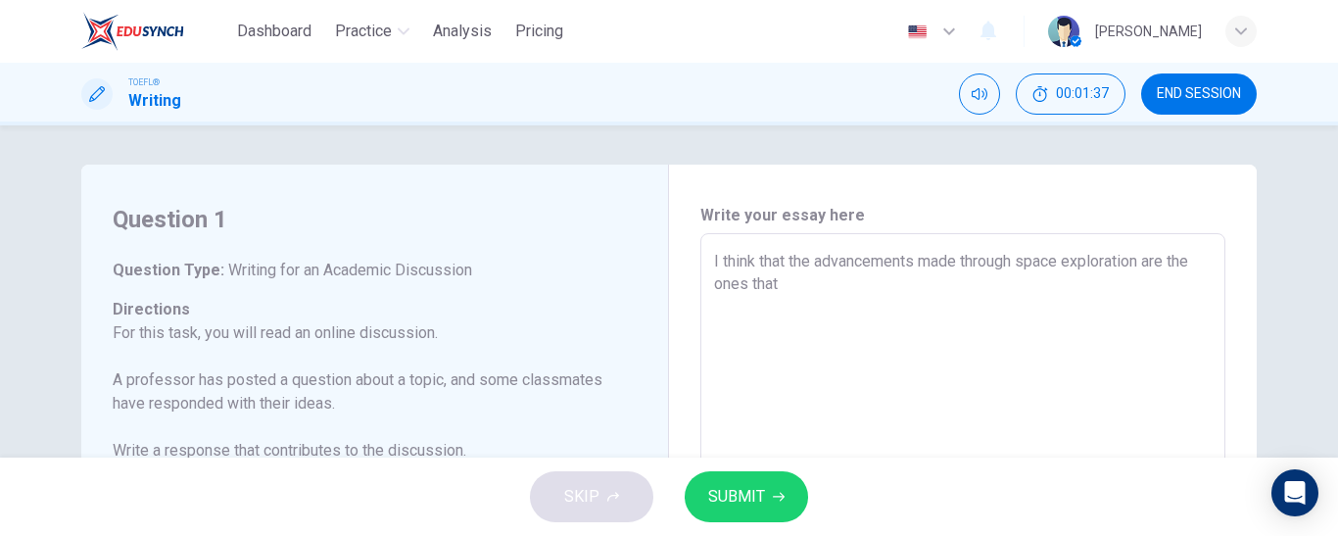
type textarea "I think that the advancements made through space exploration are the ones that h"
type textarea "x"
type textarea "I think that the advancements made through space exploration are the ones that …"
type textarea "x"
type textarea "I think that the advancements made through space exploration are the ones that …"
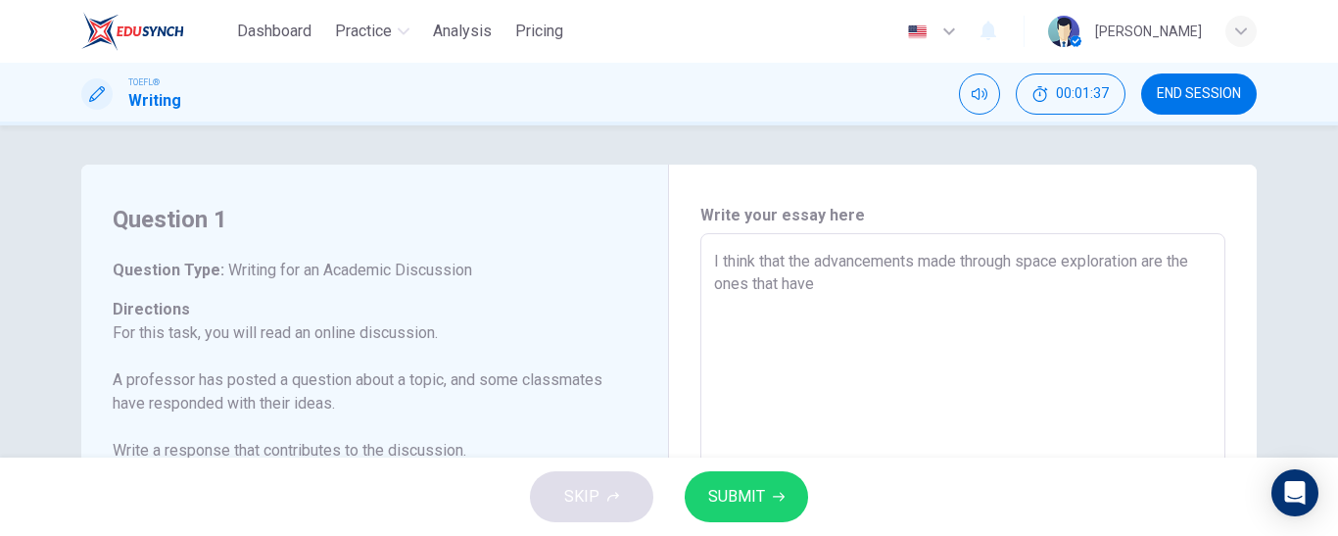
type textarea "x"
type textarea "I think that the advancements made through space exploration are the ones that …"
type textarea "x"
type textarea "I think that the advancements made through space exploration are the ones that …"
type textarea "x"
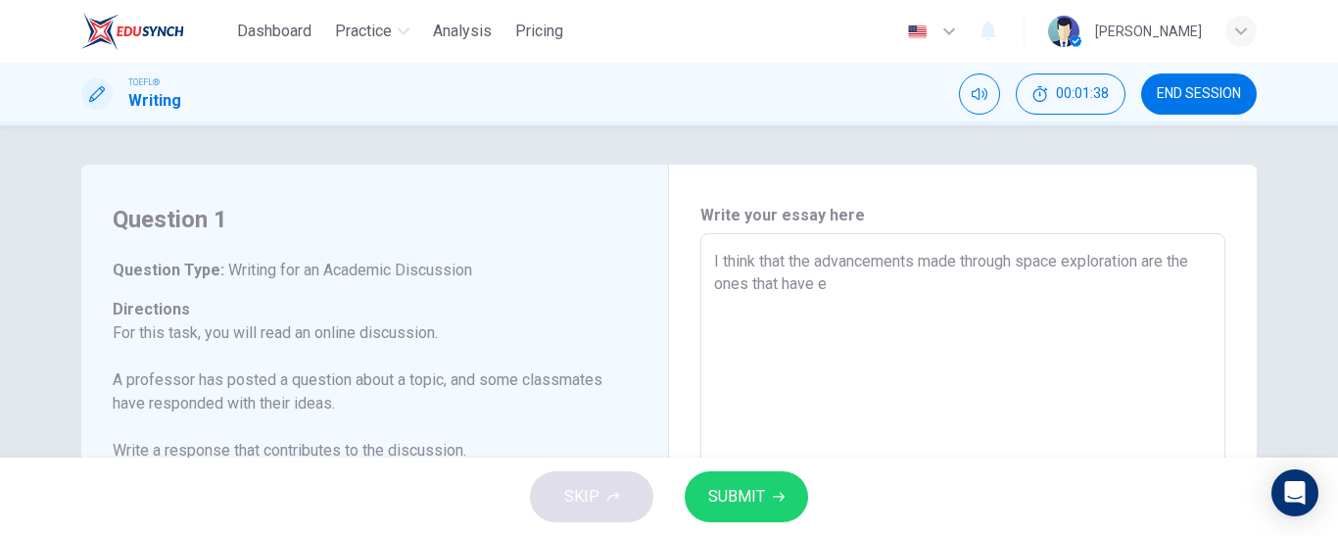
type textarea "I think that the advancements made through space exploration are the ones that …"
type textarea "x"
type textarea "I think that the advancements made through space exploration are the ones that …"
type textarea "x"
type textarea "I think that the advancements made through space exploration are the ones that …"
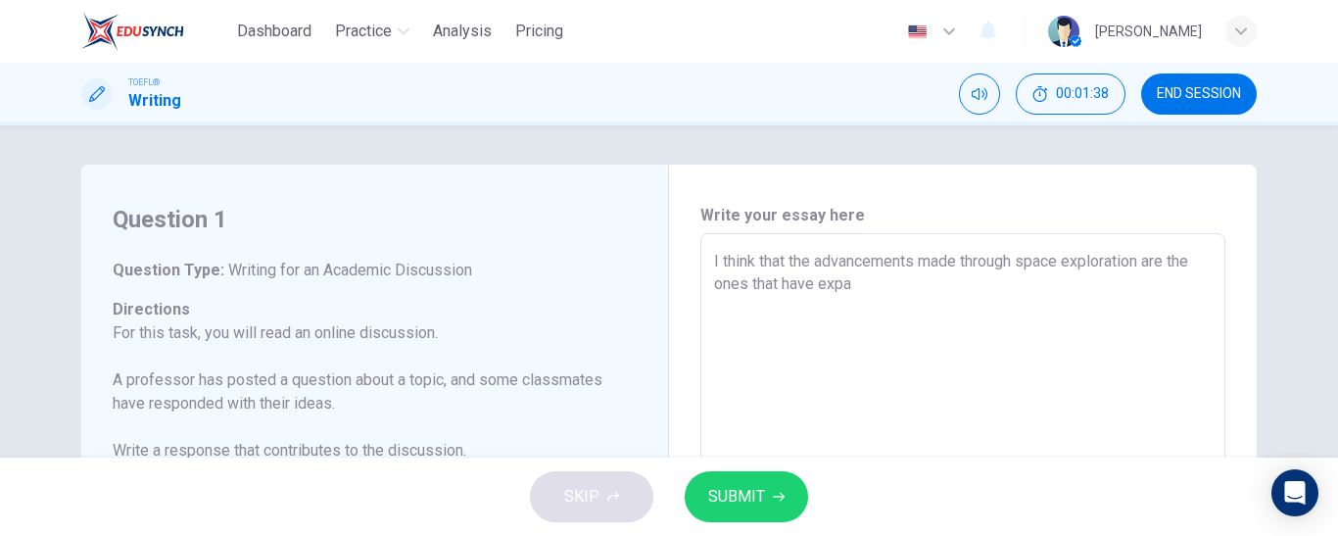
type textarea "x"
type textarea "I think that the advancements made through space exploration are the ones that …"
type textarea "x"
type textarea "I think that the advancements made through space exploration are the ones that …"
type textarea "x"
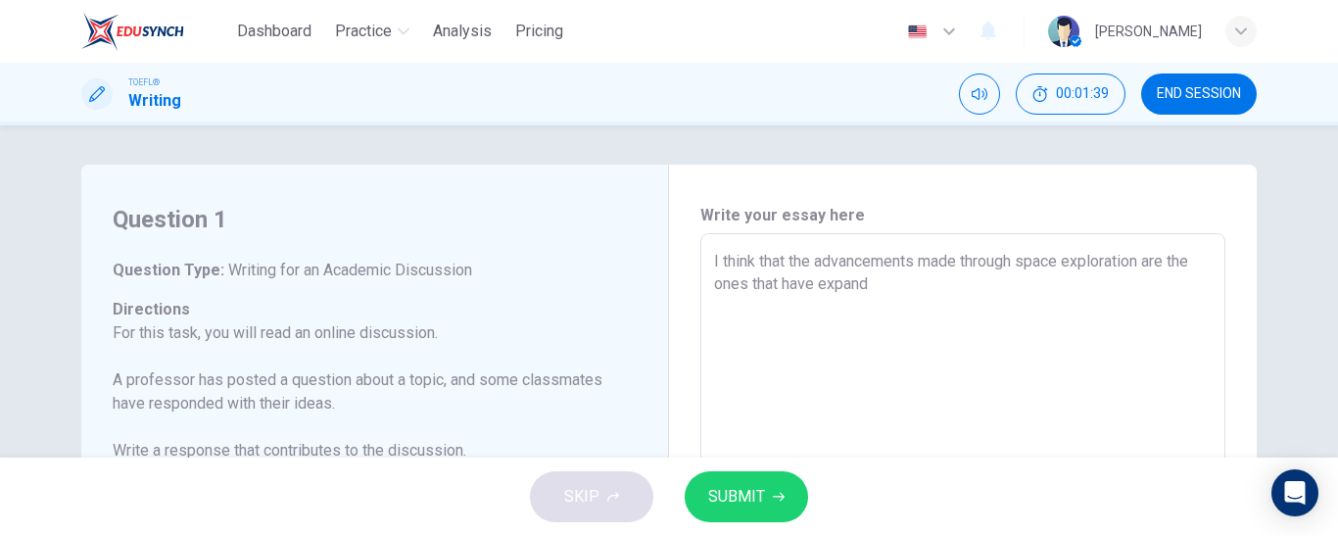
type textarea "I think that the advancements made through space exploration are the ones that …"
type textarea "x"
type textarea "I think that the advancements made through space exploration are the ones that …"
type textarea "x"
type textarea "I think that the advancements made through space exploration are the ones that …"
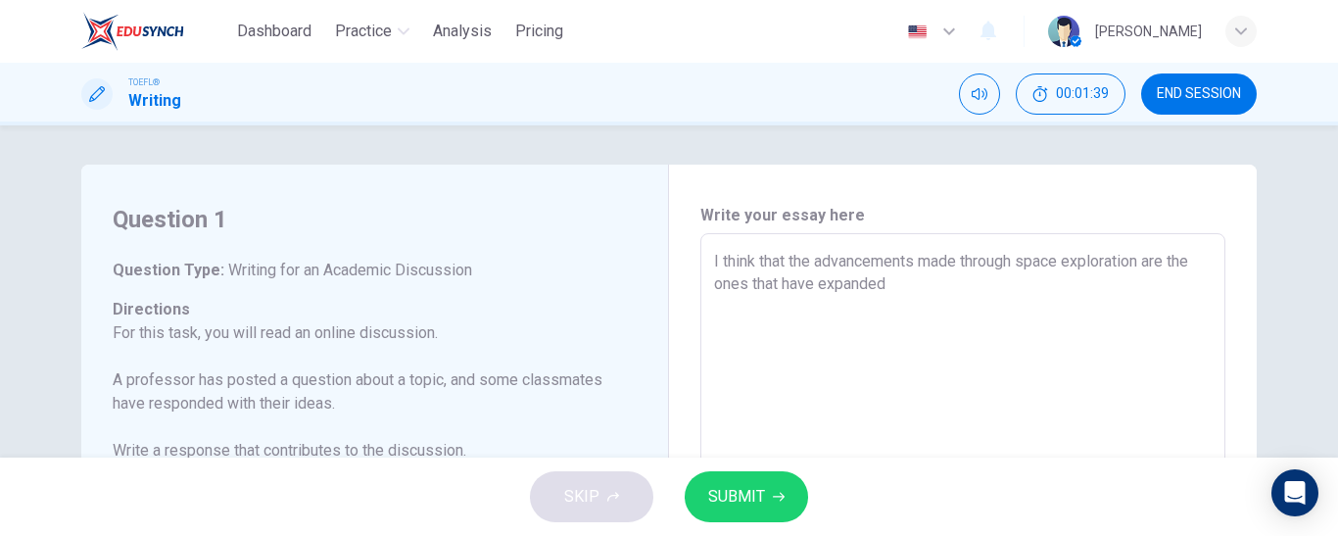
type textarea "x"
type textarea "I think that the advancements made through space exploration are the ones that …"
type textarea "x"
type textarea "I think that the advancements made through space exploration are the ones that …"
type textarea "x"
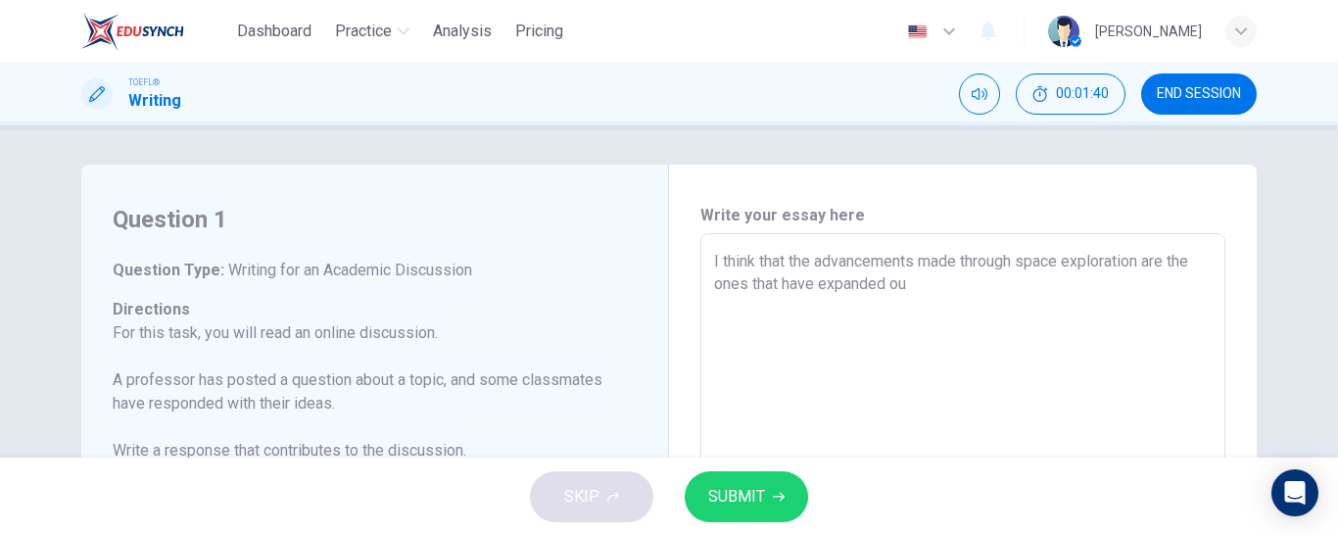
type textarea "I think that the advancements made through space exploration are the ones that …"
type textarea "x"
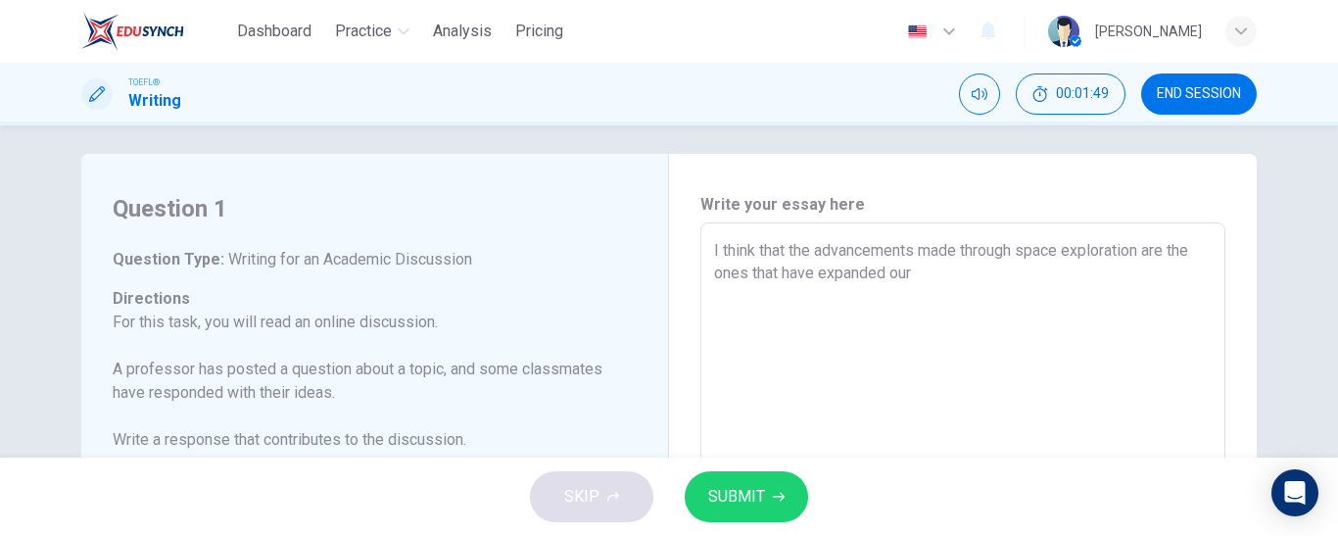
scroll to position [8, 0]
type textarea "I think that the advancements made through space exploration are the ones that …"
type textarea "x"
type textarea "I think that the advancements made through space exploration are the ones that …"
type textarea "x"
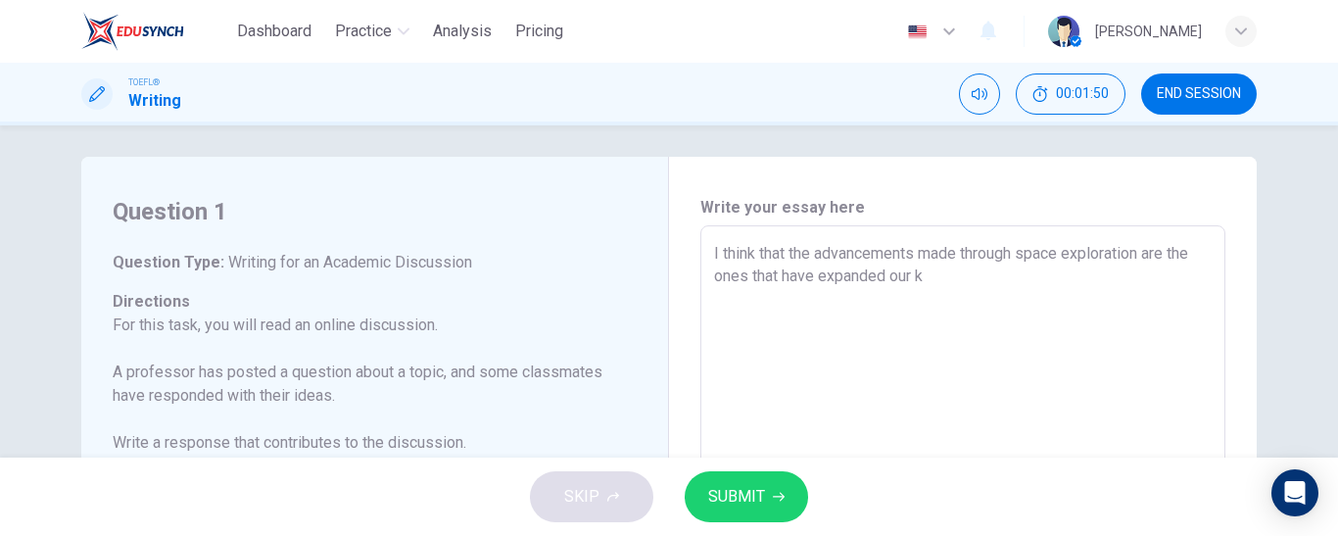
type textarea "I think that the advancements made through space exploration are the ones that …"
type textarea "x"
type textarea "I think that the advancements made through space exploration are the ones that …"
type textarea "x"
type textarea "I think that the advancements made through space exploration are the ones that …"
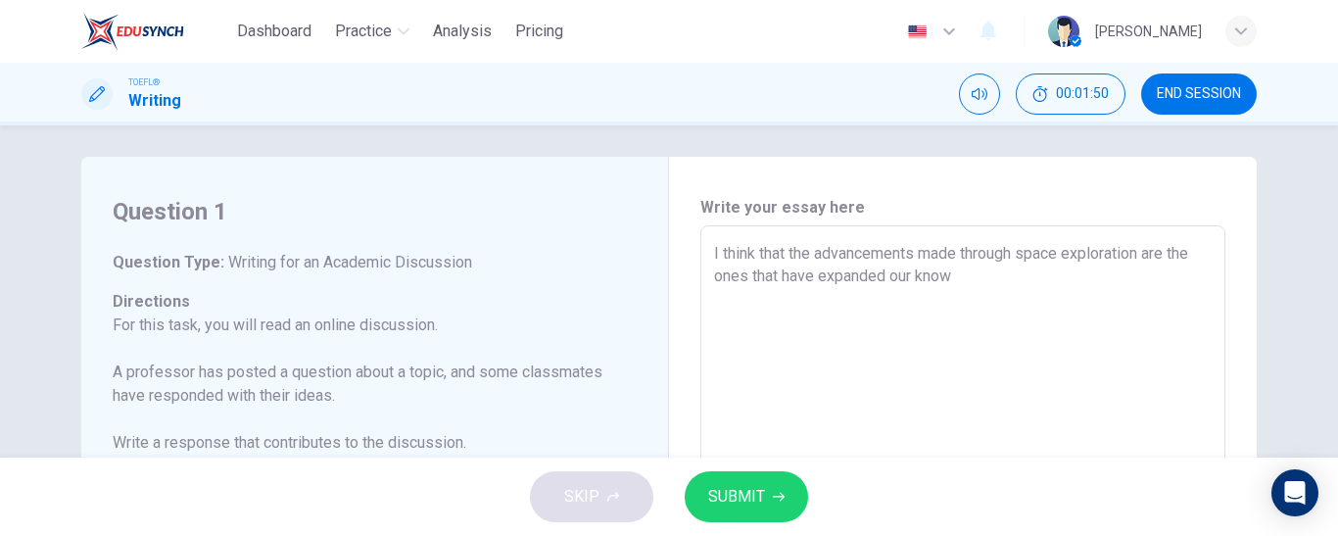
type textarea "x"
type textarea "I think that the advancements made through space exploration are the ones that …"
type textarea "x"
type textarea "I think that the advancements made through space exploration are the ones that …"
type textarea "x"
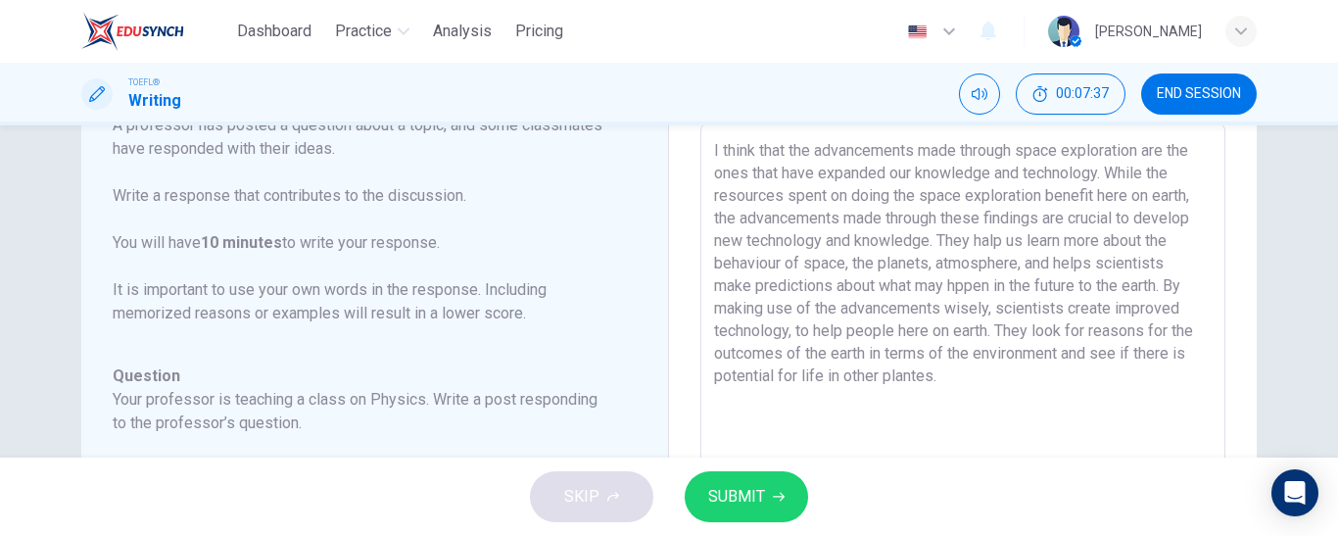
scroll to position [110, 0]
click at [985, 236] on textarea "I think that the advancements made through space exploration are the ones that …" at bounding box center [963, 451] width 498 height 622
click at [961, 376] on textarea "I think that the advancements made through space exploration are the ones that …" at bounding box center [963, 450] width 498 height 622
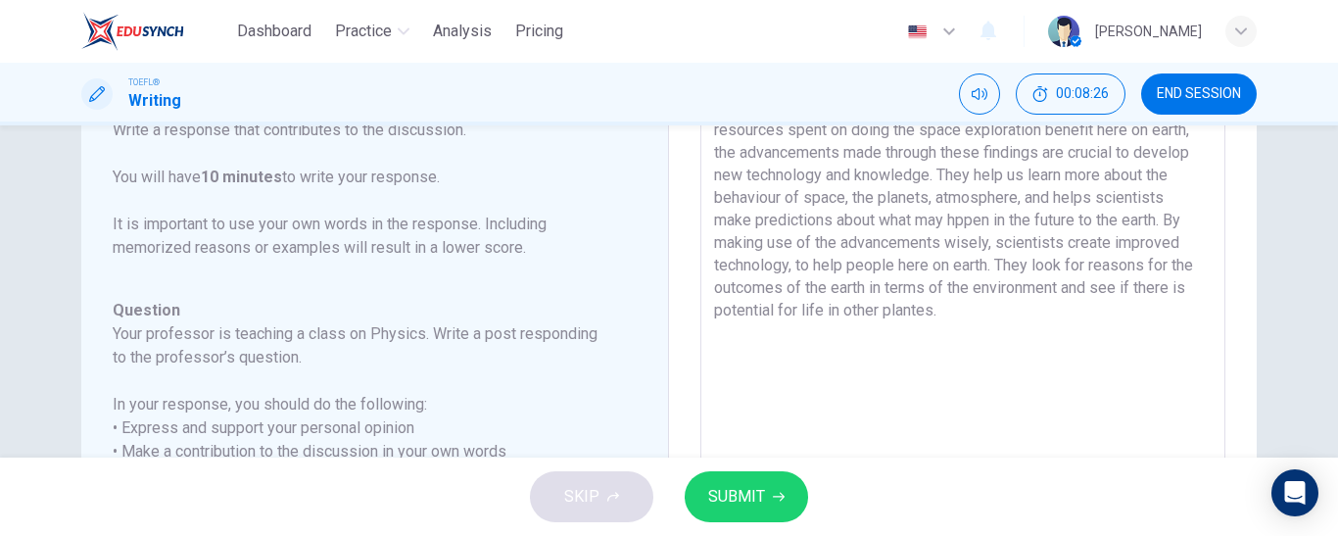
scroll to position [177, 0]
click at [947, 312] on textarea "I think that the advancements made through space exploration are the ones that …" at bounding box center [963, 383] width 498 height 622
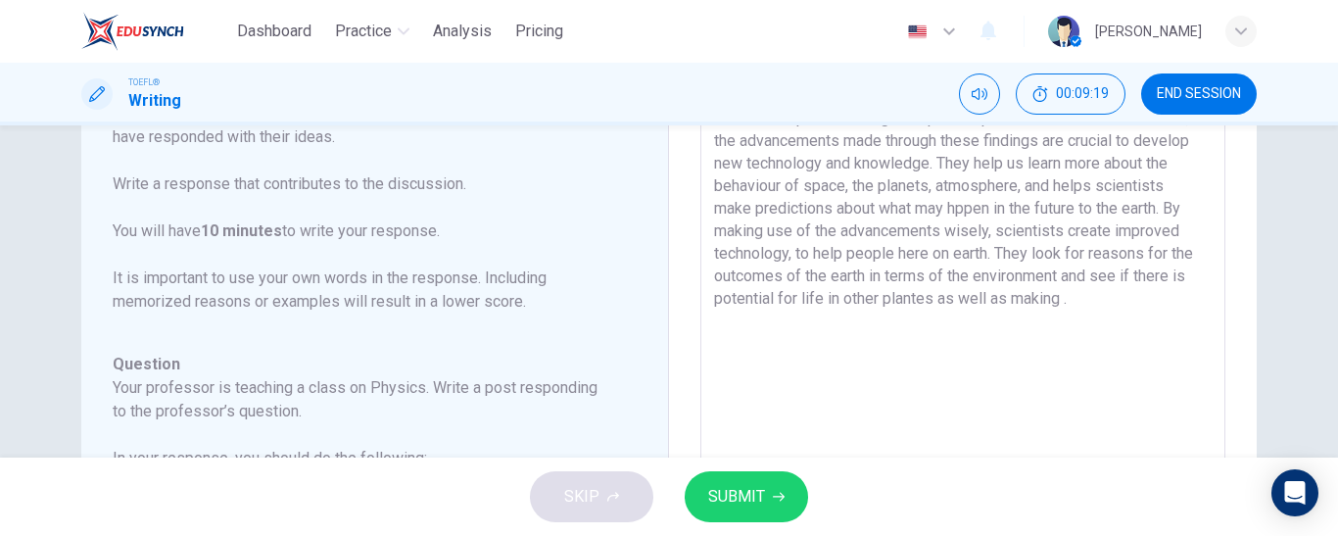
scroll to position [186, 0]
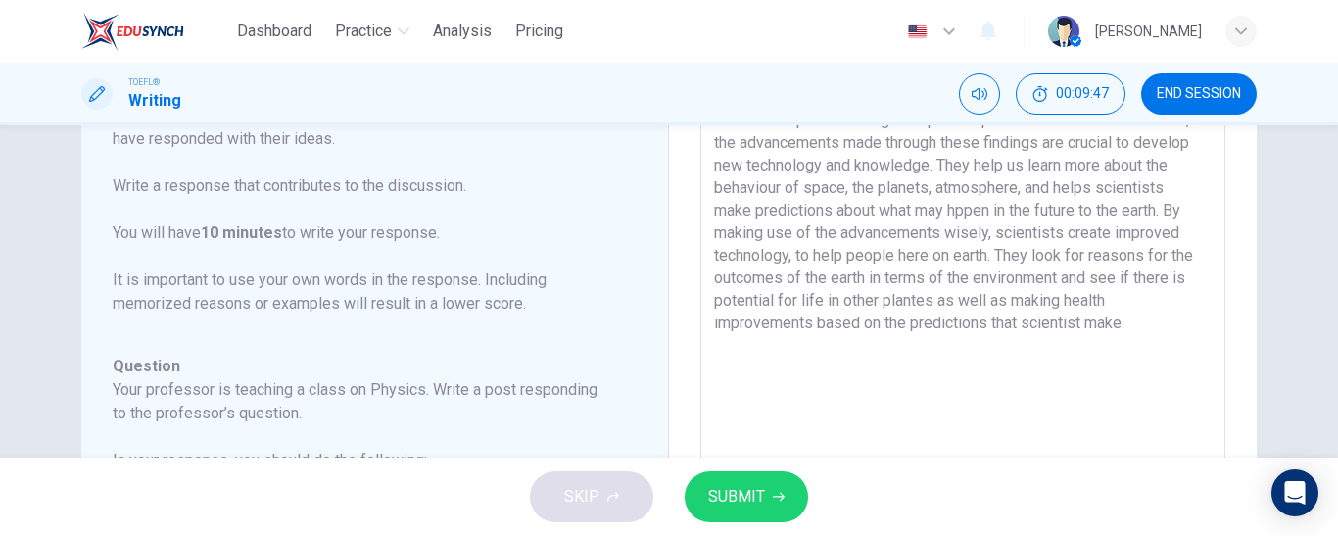
click at [983, 330] on textarea "I think that the advancements made through space exploration are the ones that …" at bounding box center [963, 375] width 498 height 622
click at [991, 349] on textarea "I think that the advancements made through space exploration are the ones that …" at bounding box center [963, 375] width 498 height 622
click at [765, 495] on button "SUBMIT" at bounding box center [746, 496] width 123 height 51
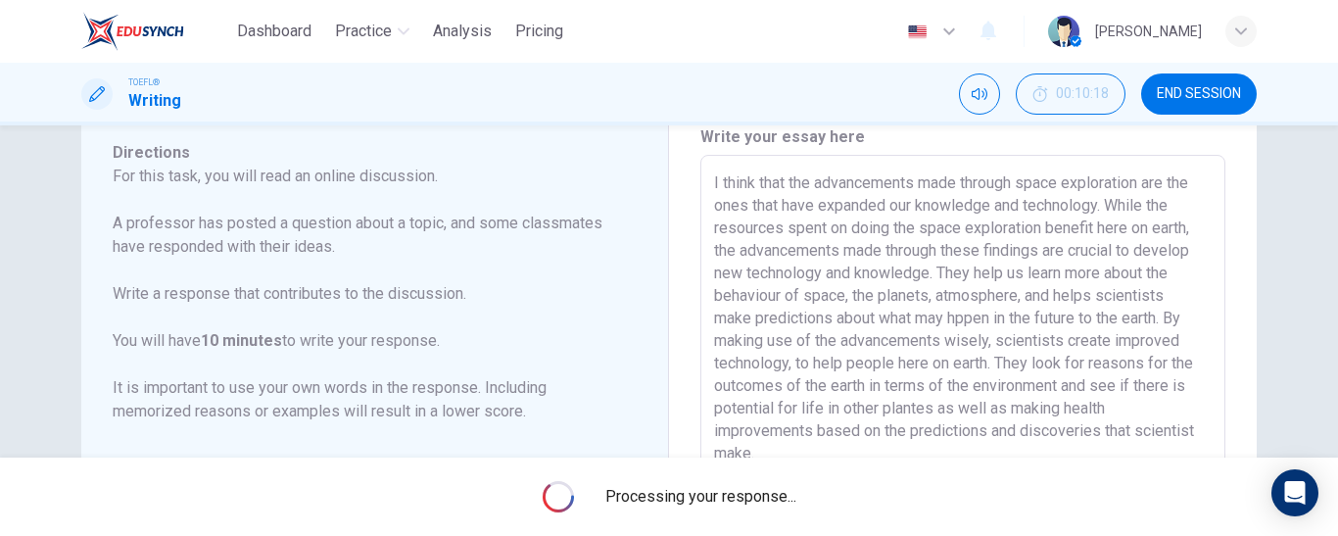
scroll to position [76, 0]
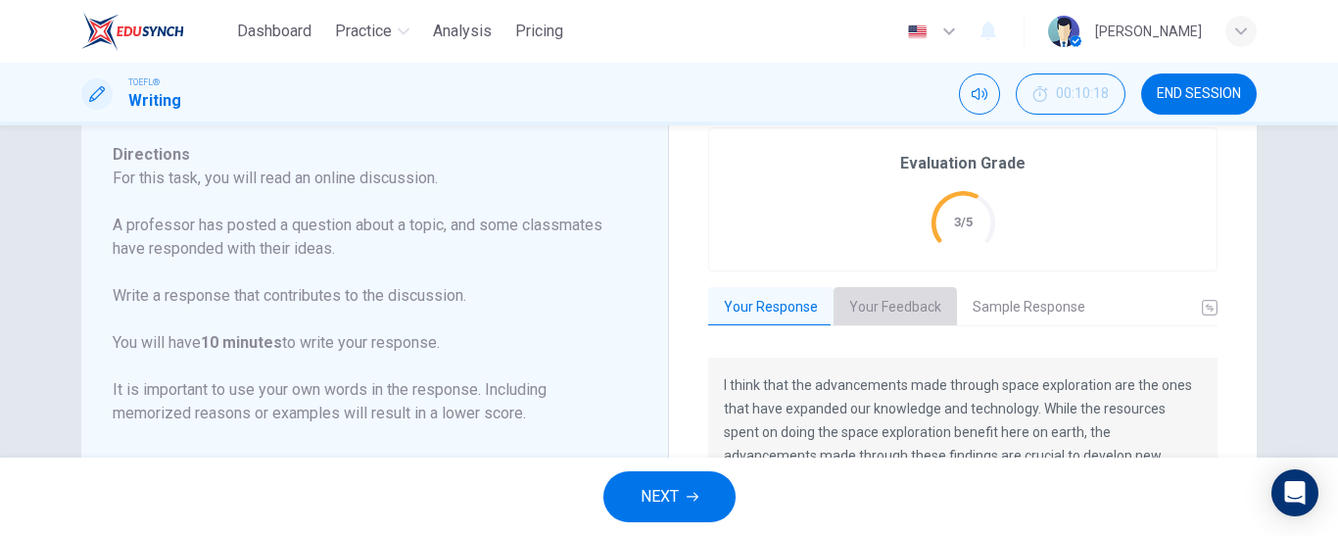
click at [887, 311] on button "Your Feedback" at bounding box center [895, 307] width 123 height 41
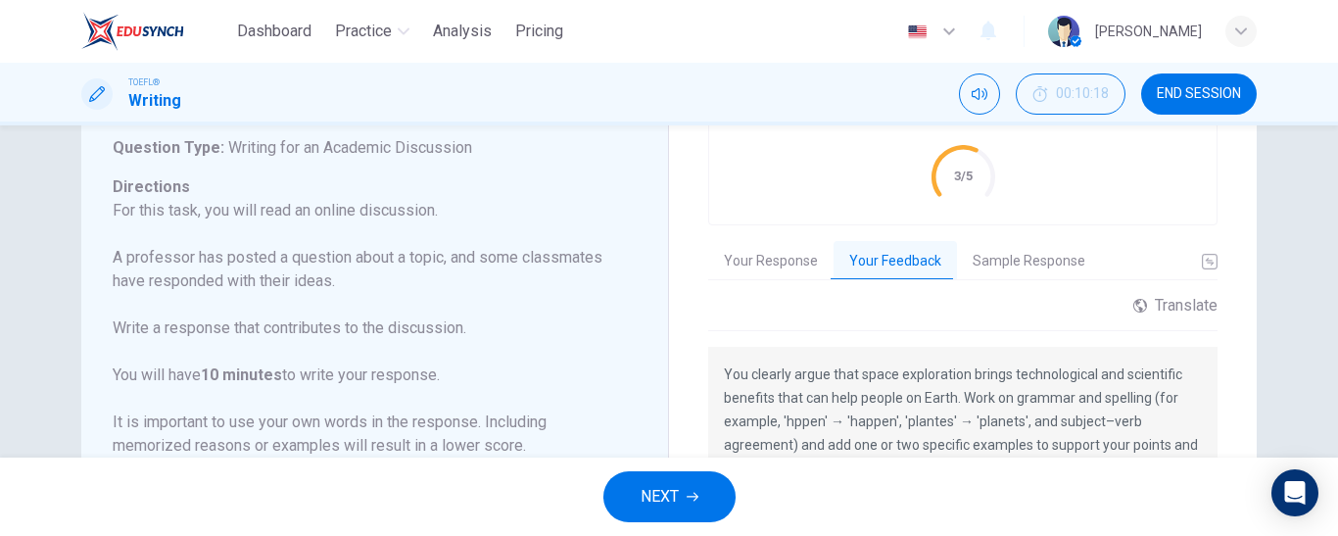
scroll to position [123, 0]
click at [787, 246] on button "Your Response" at bounding box center [770, 260] width 125 height 41
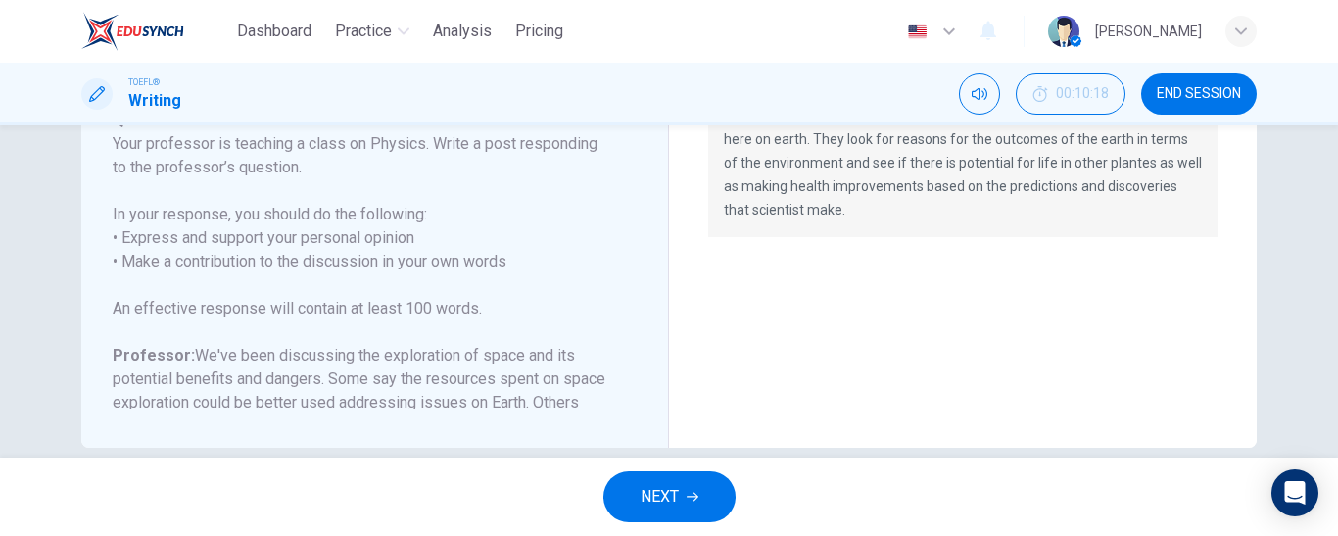
scroll to position [539, 0]
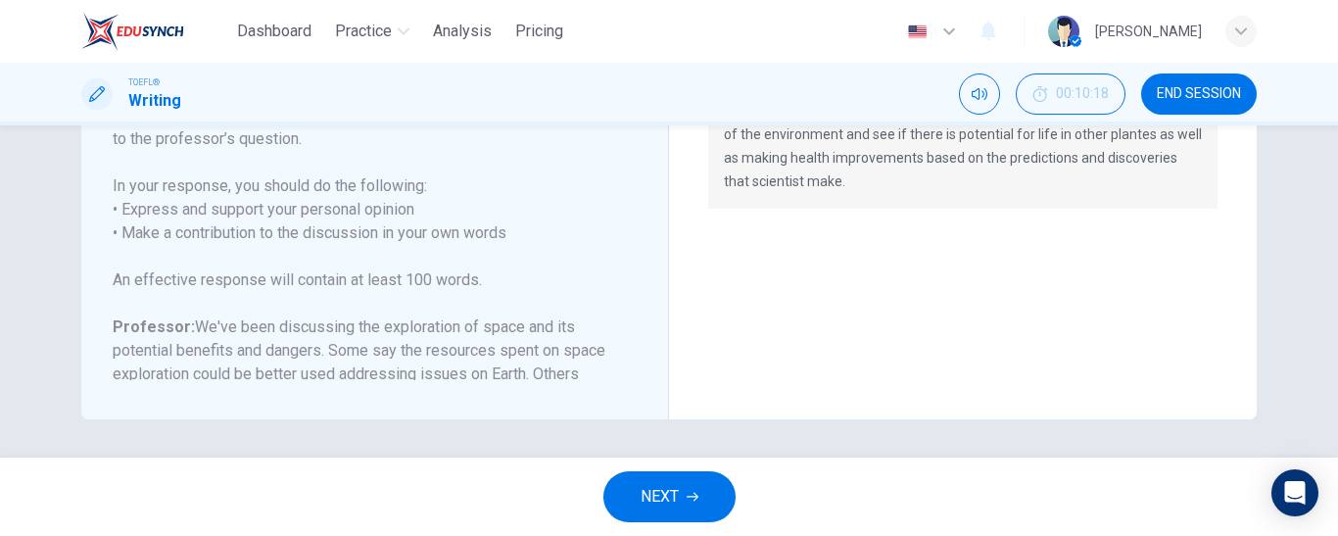
click at [1179, 87] on span "END SESSION" at bounding box center [1199, 94] width 84 height 16
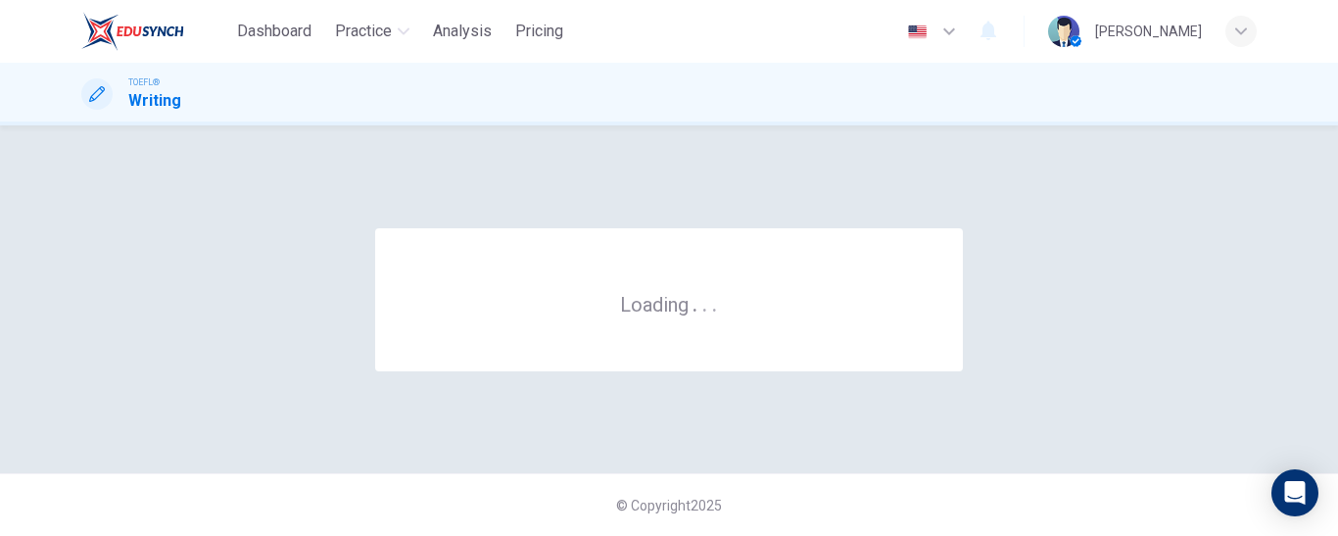
scroll to position [0, 0]
